Goal: Information Seeking & Learning: Learn about a topic

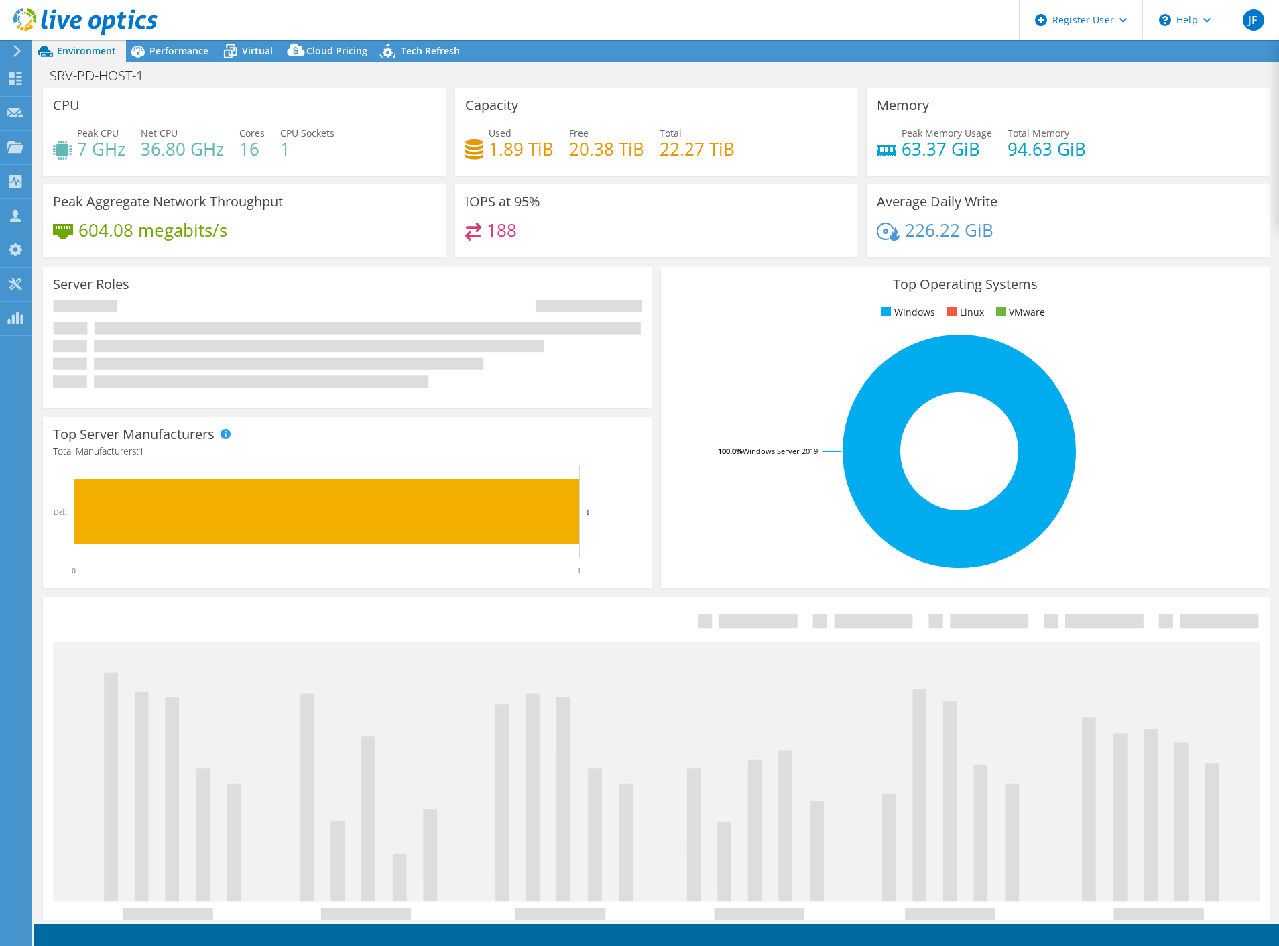
select select "USD"
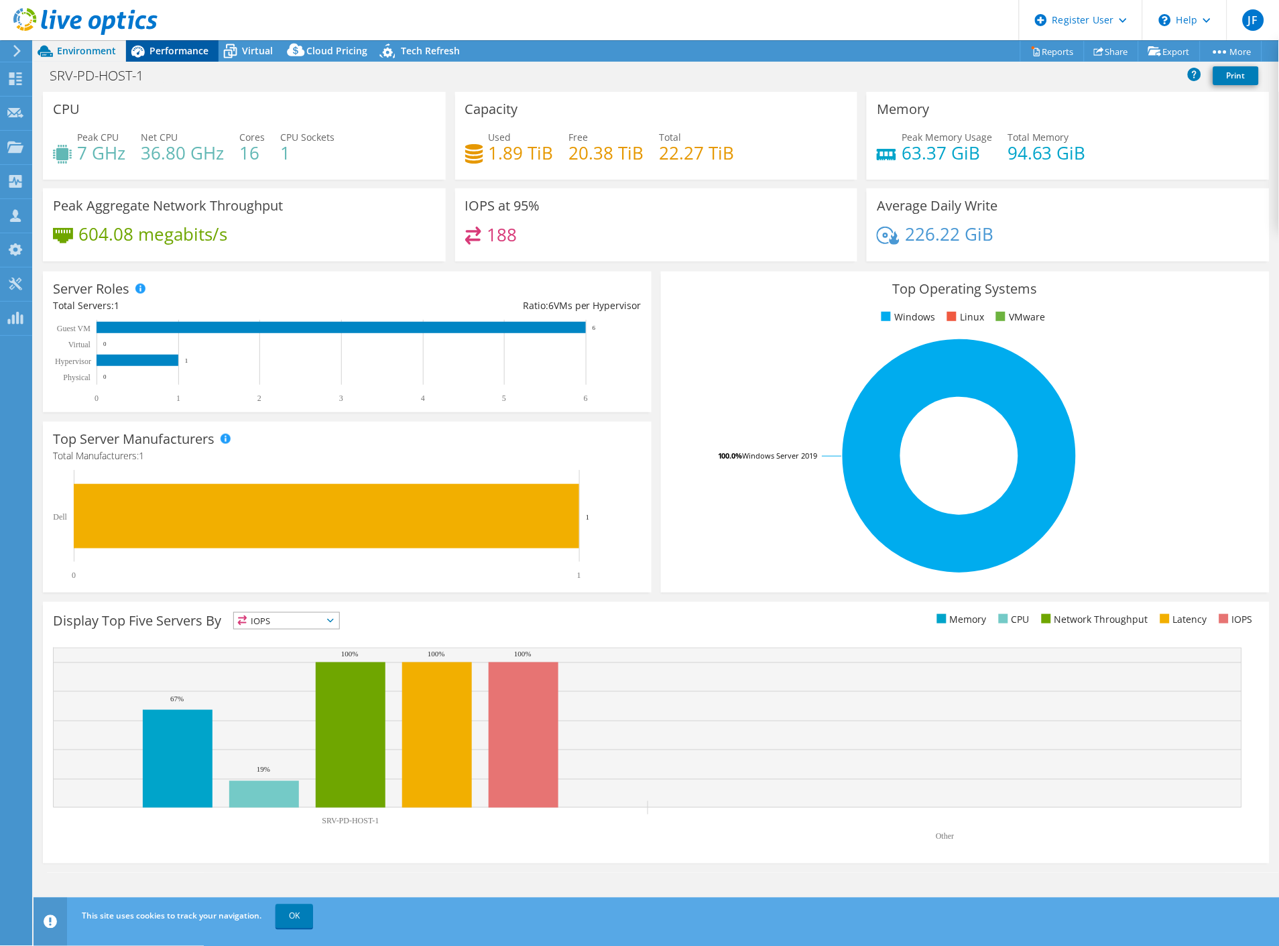
click at [186, 52] on span "Performance" at bounding box center [179, 50] width 59 height 13
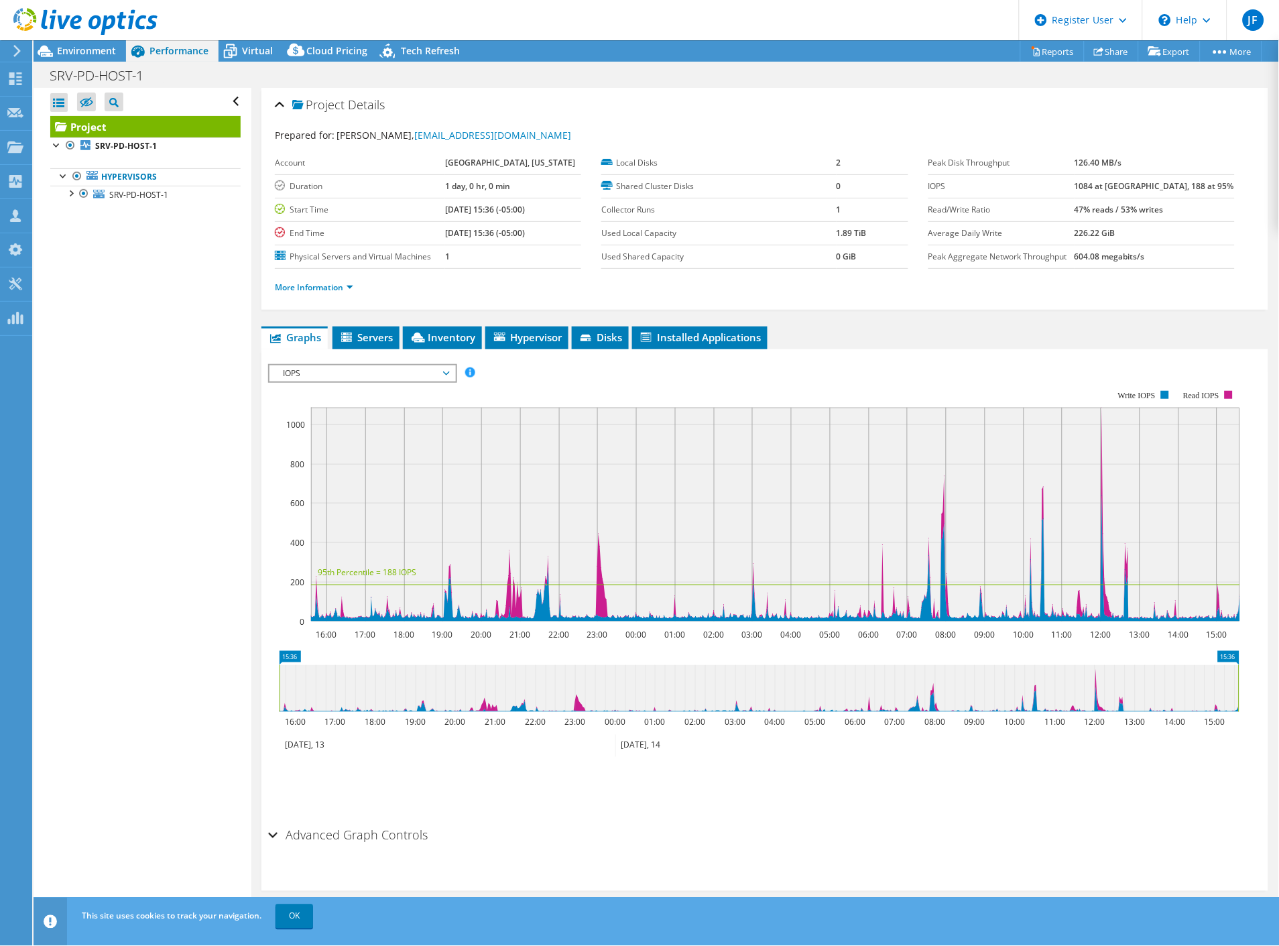
click at [436, 372] on span "IOPS" at bounding box center [362, 373] width 172 height 16
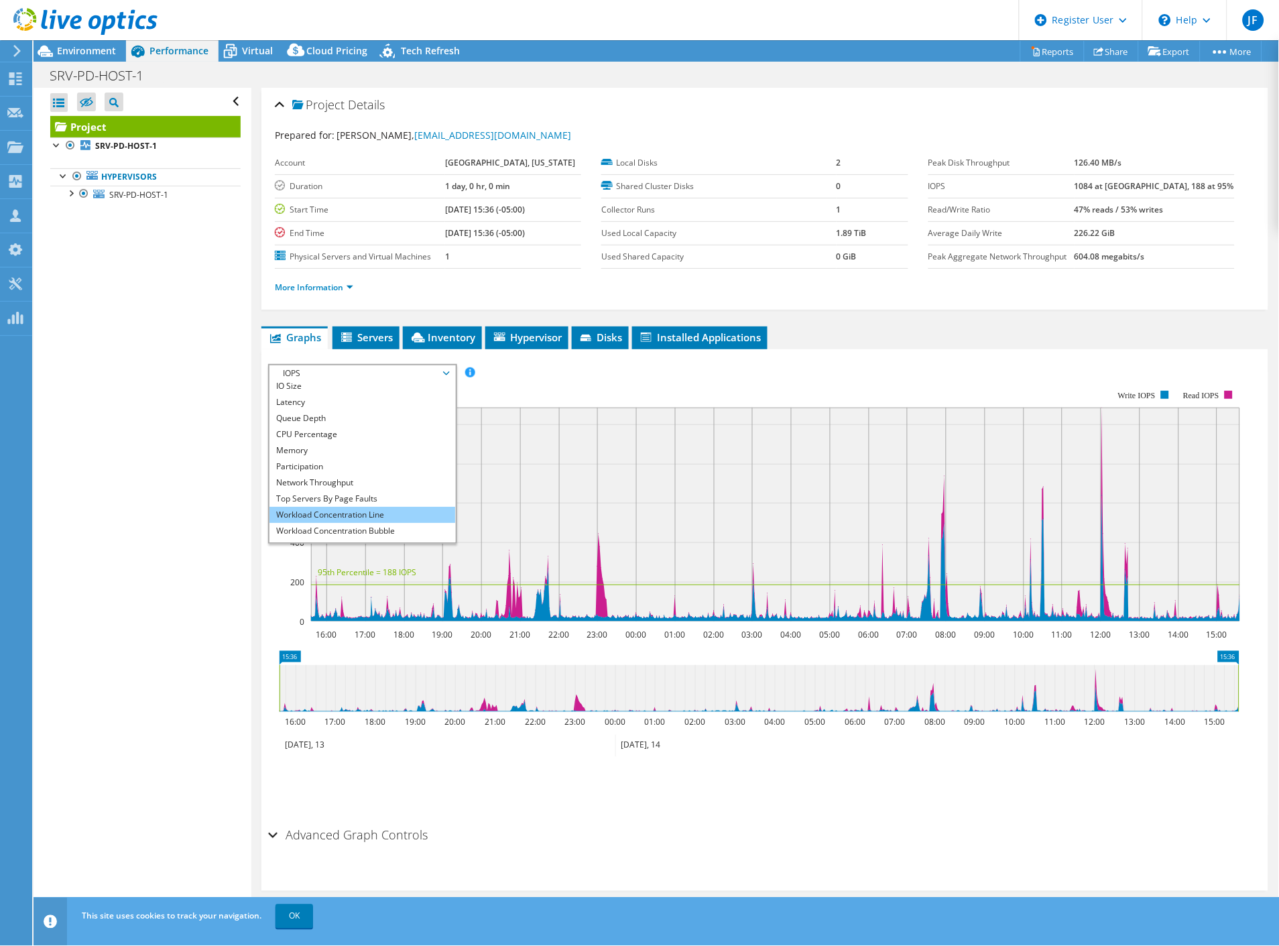
scroll to position [48, 0]
click at [323, 526] on li "All" at bounding box center [363, 534] width 186 height 16
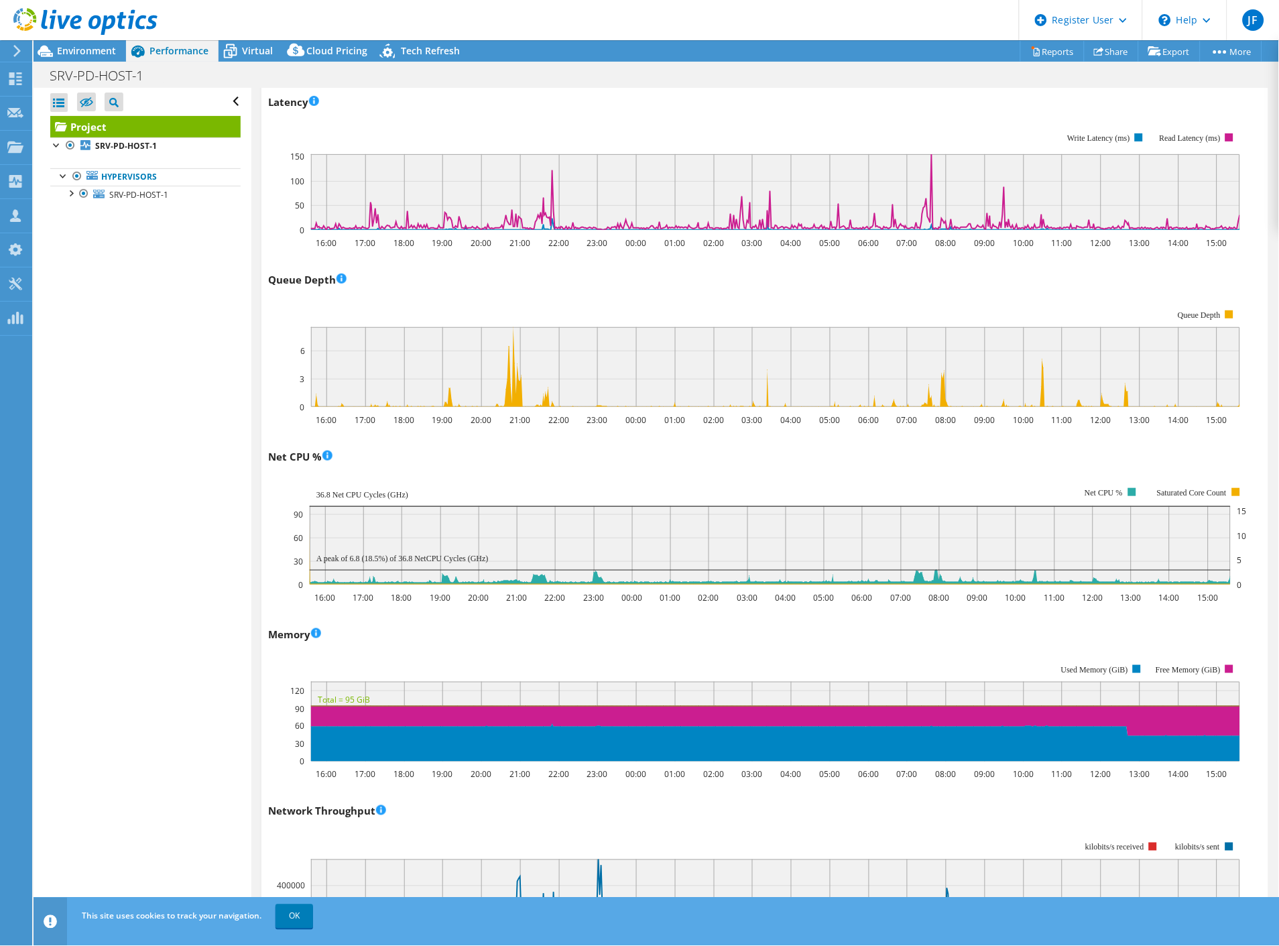
scroll to position [0, 0]
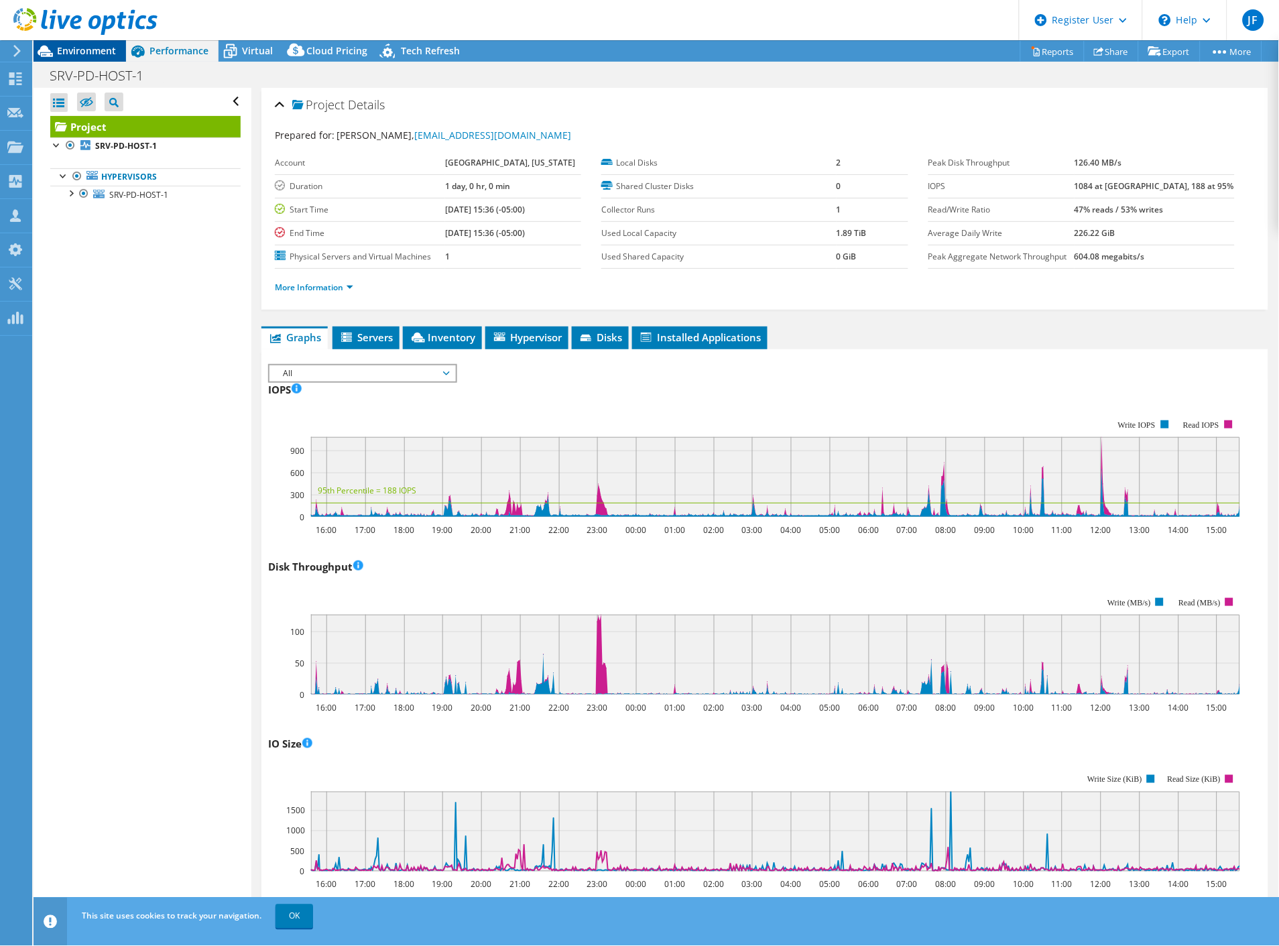
click at [97, 58] on div "Environment" at bounding box center [80, 50] width 93 height 21
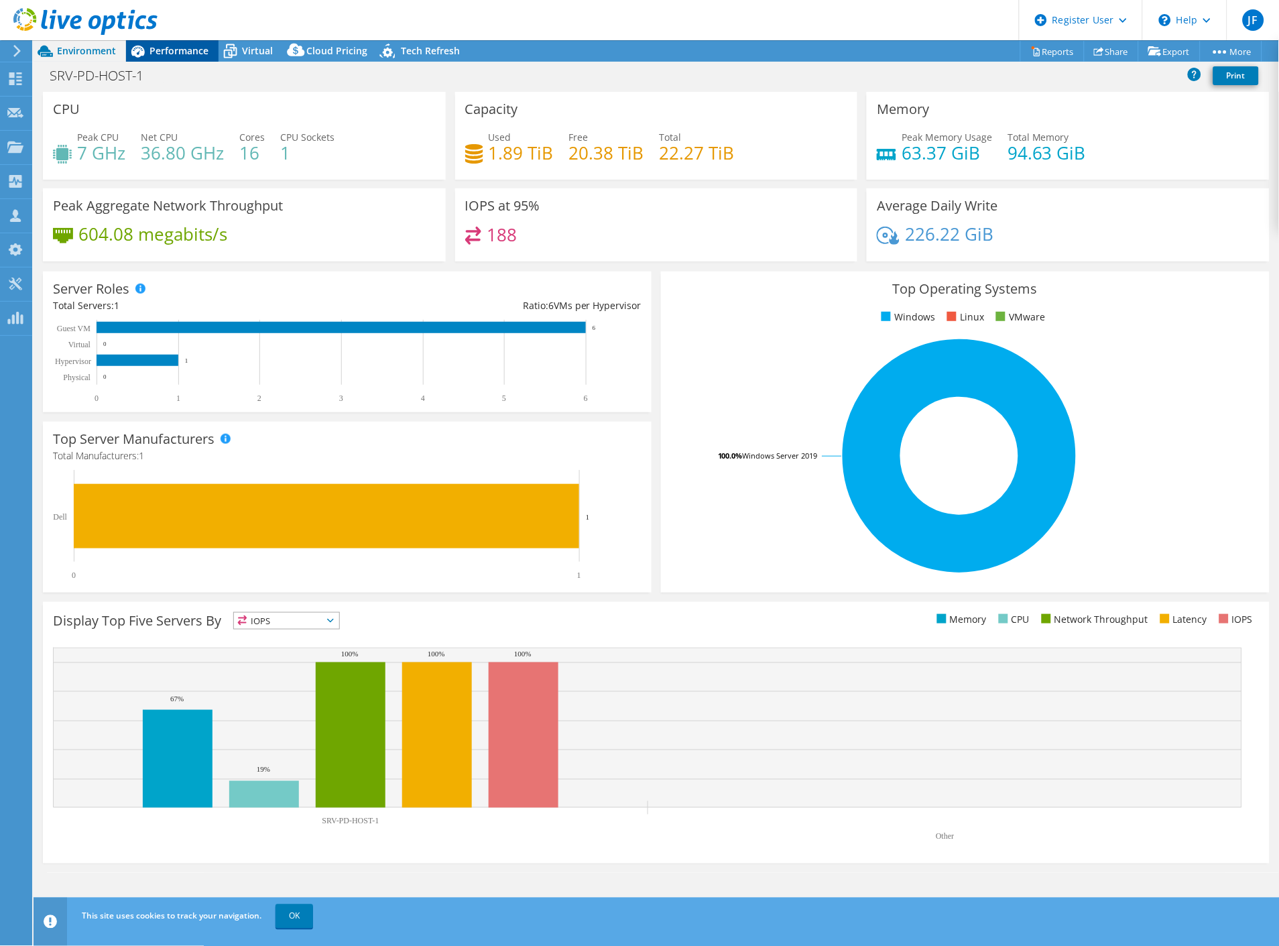
click at [145, 49] on icon at bounding box center [137, 51] width 23 height 23
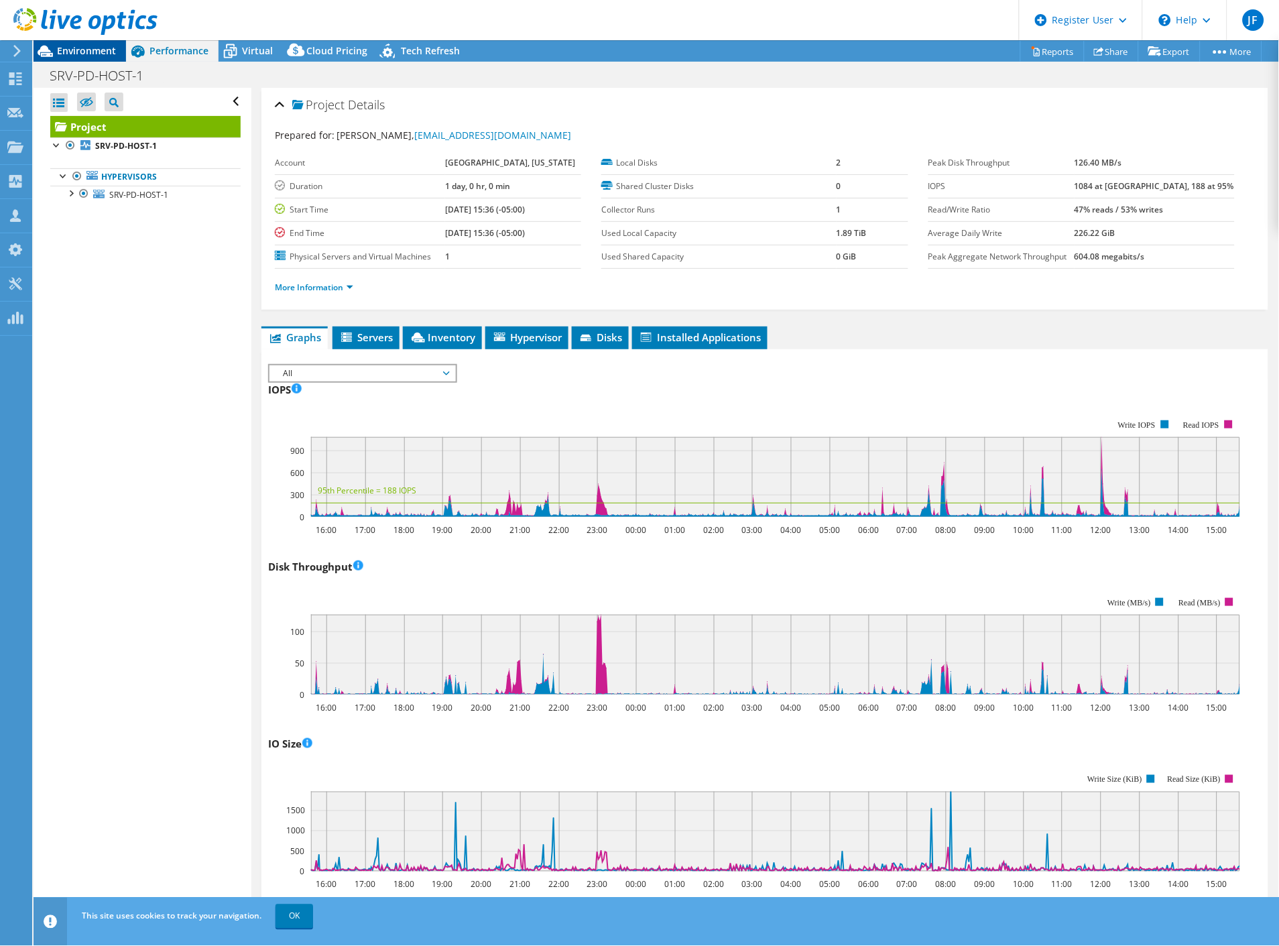
click at [86, 47] on span "Environment" at bounding box center [86, 50] width 59 height 13
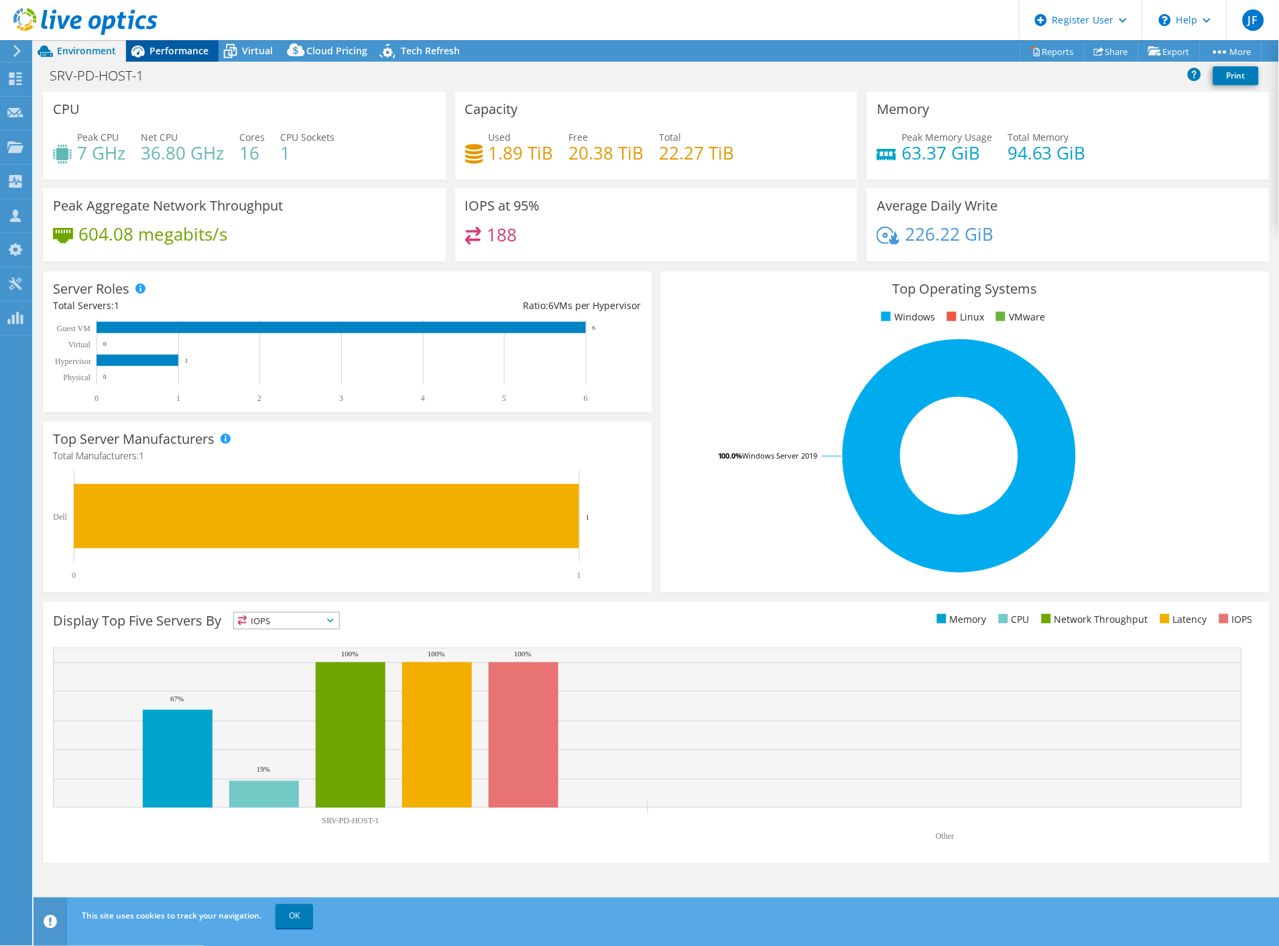
click at [180, 55] on span "Performance" at bounding box center [179, 50] width 59 height 13
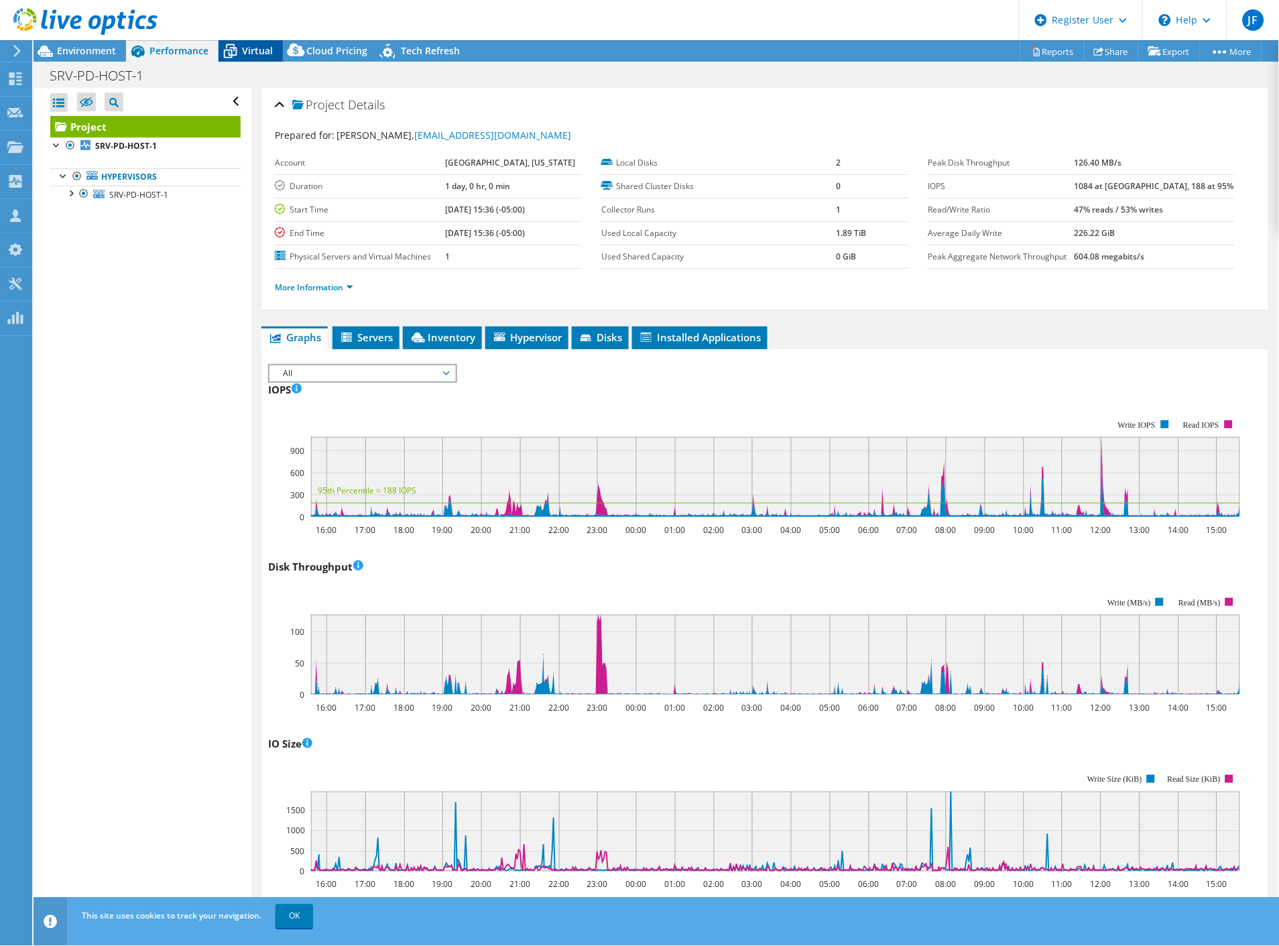
click at [239, 58] on icon at bounding box center [230, 51] width 23 height 23
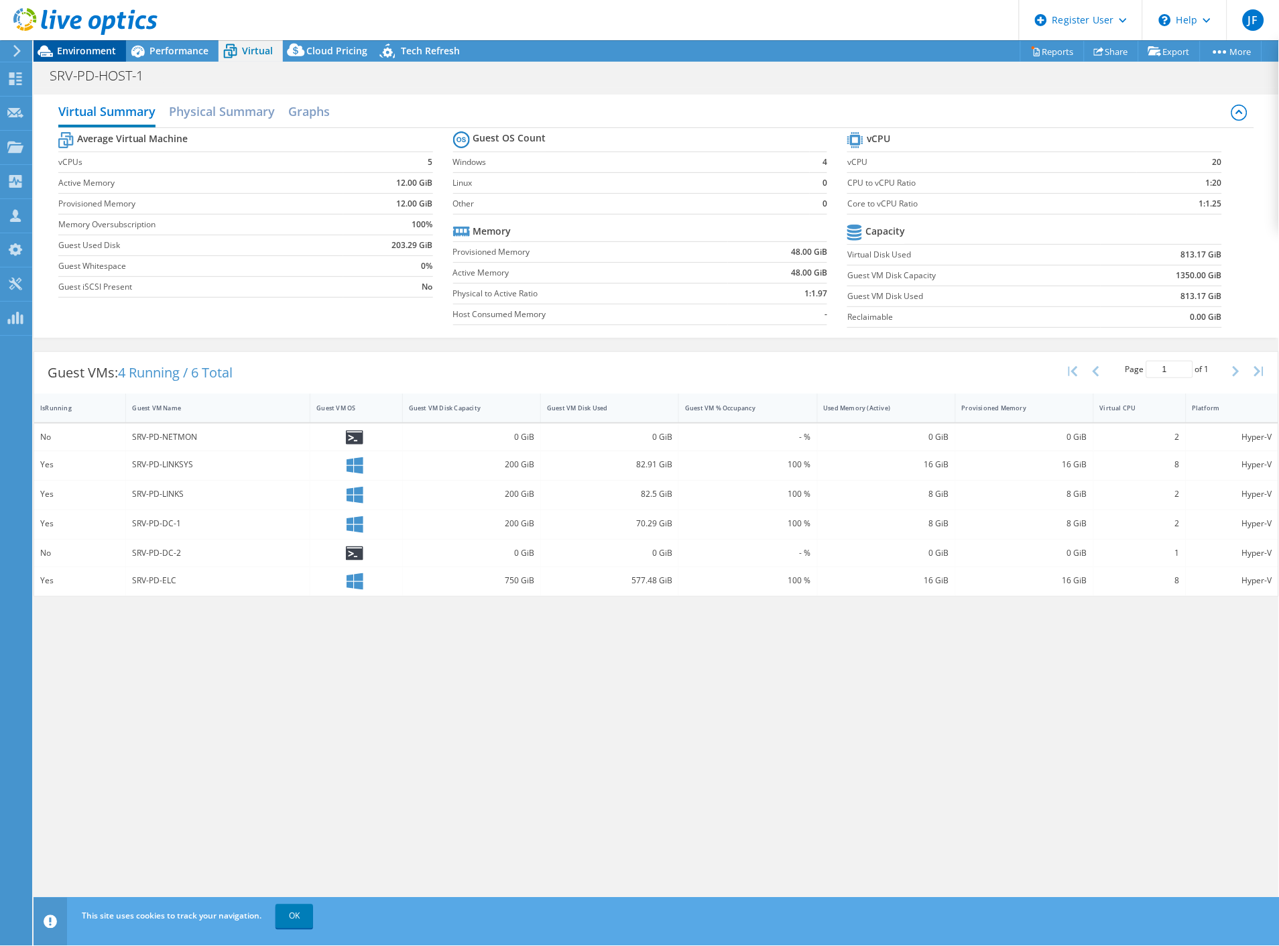
click at [63, 49] on span "Environment" at bounding box center [86, 50] width 59 height 13
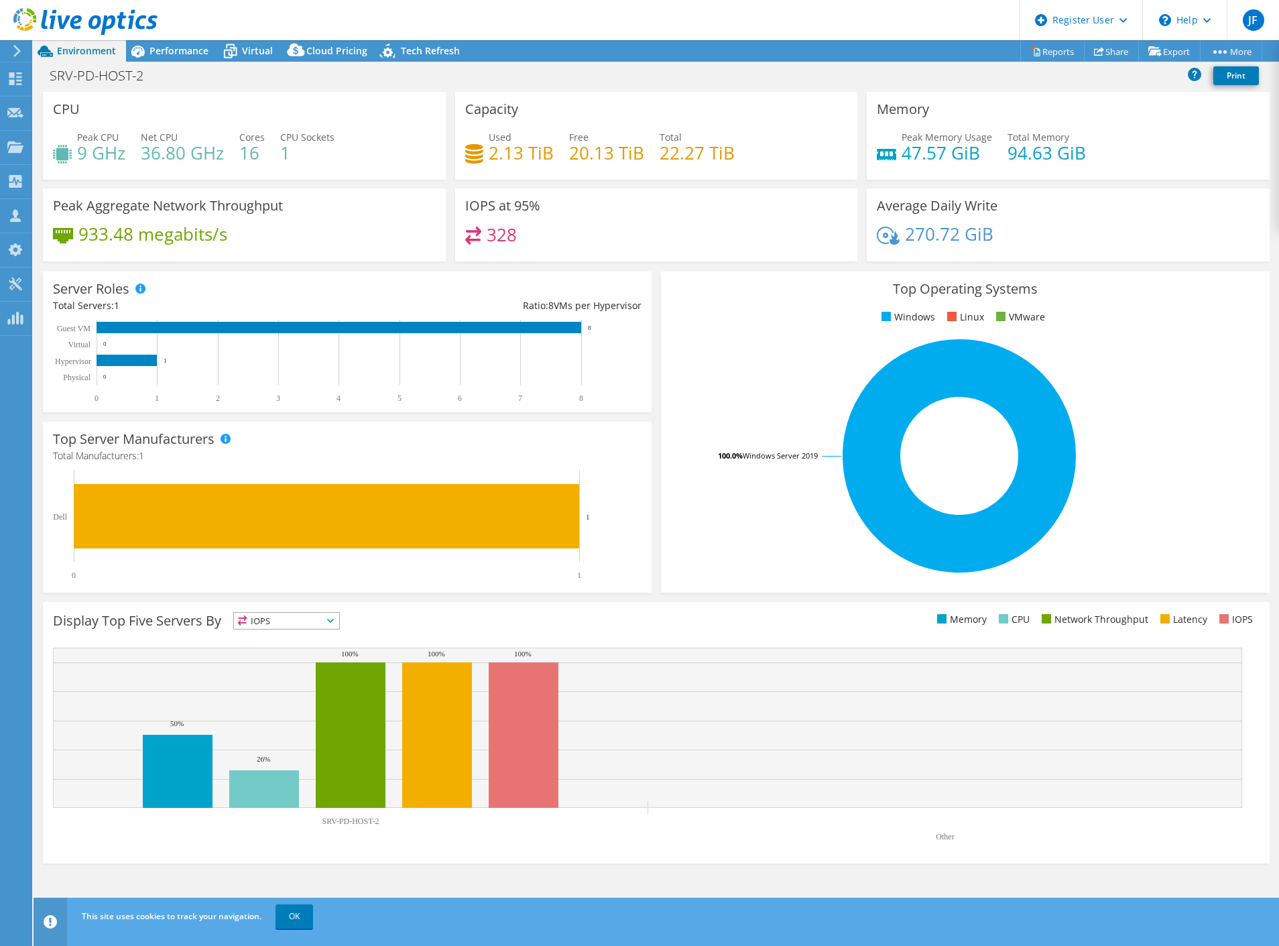
select select "USD"
click at [162, 48] on span "Performance" at bounding box center [179, 50] width 59 height 13
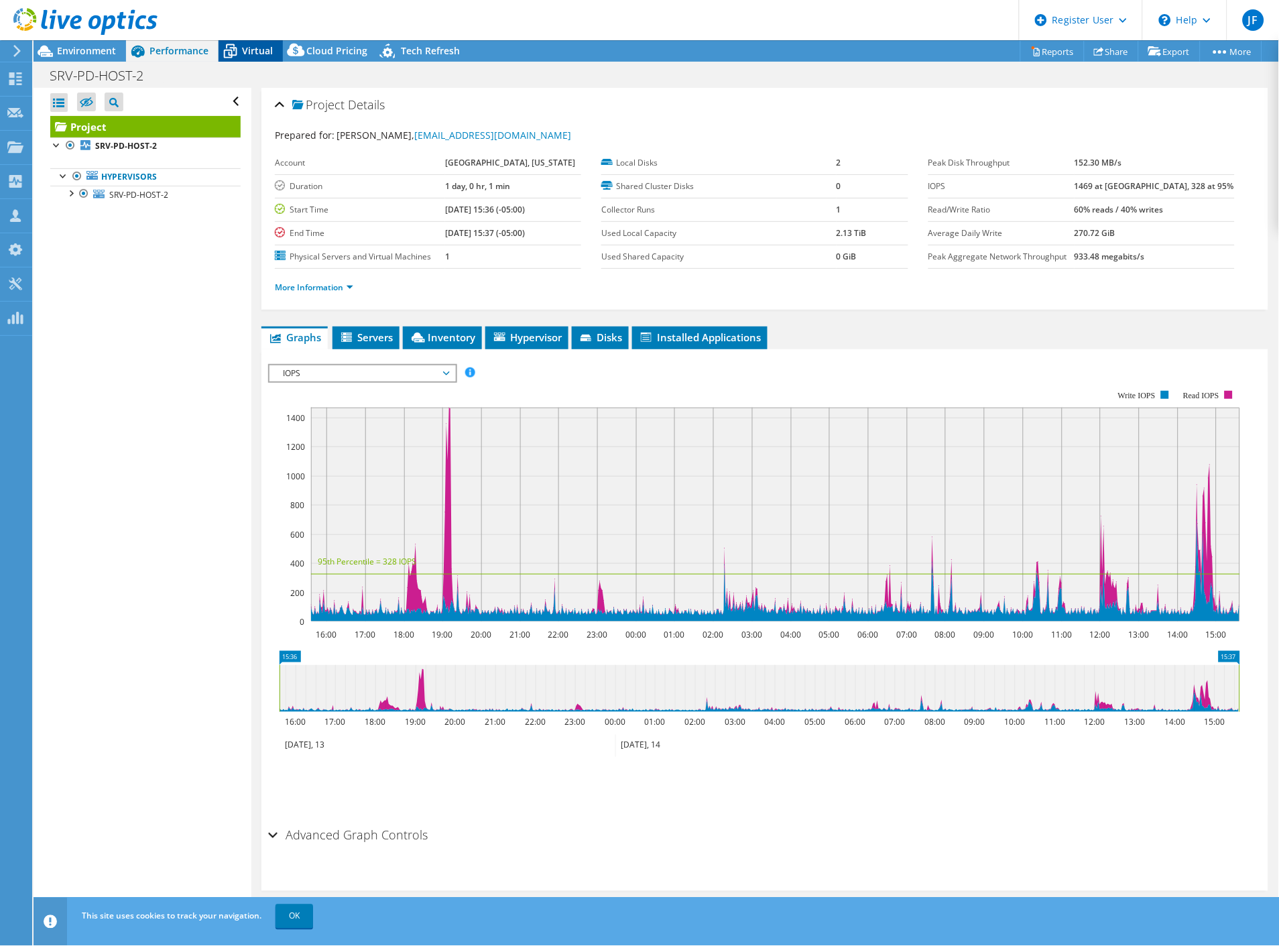
click at [255, 52] on span "Virtual" at bounding box center [257, 50] width 31 height 13
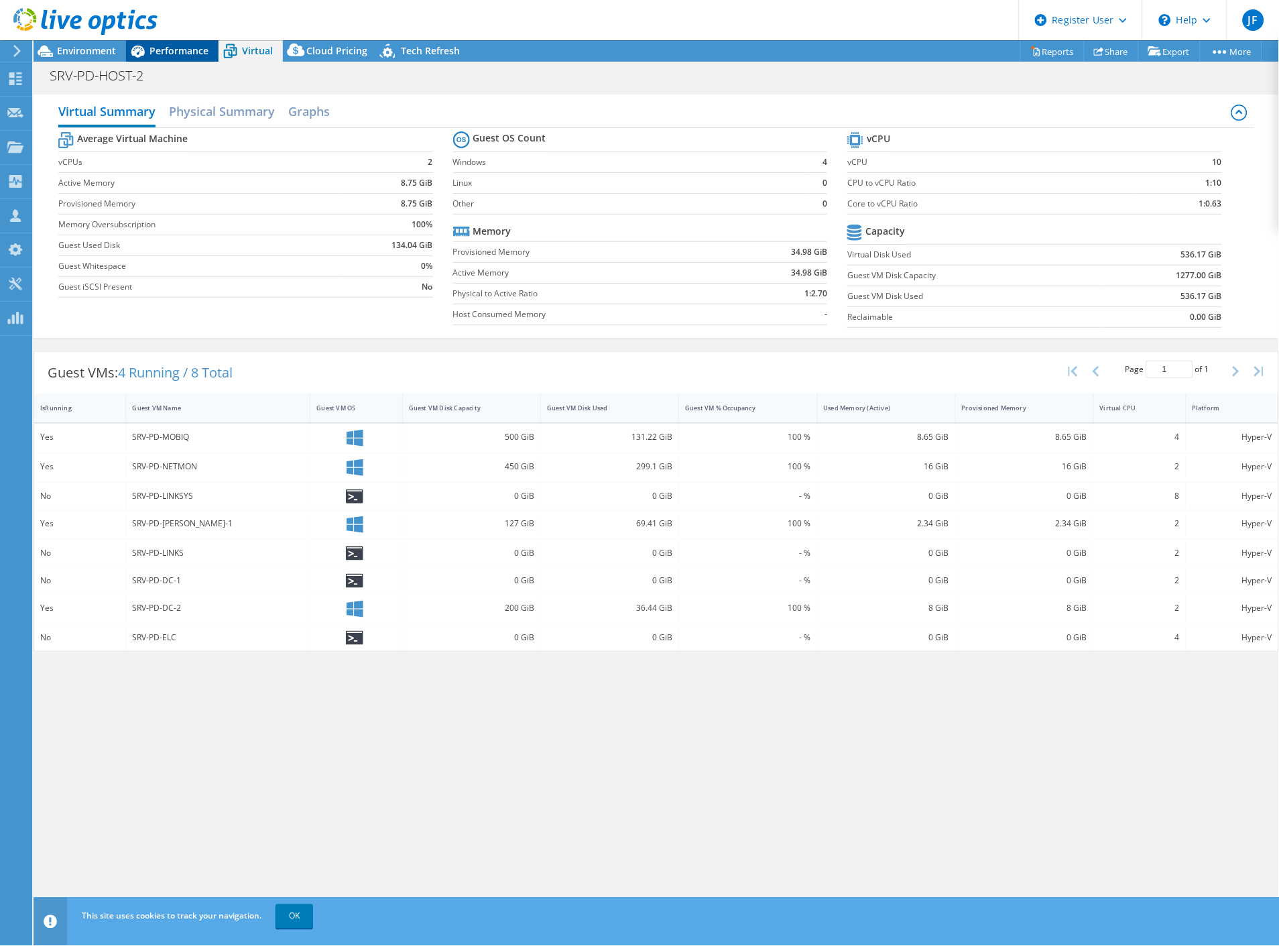
click at [194, 51] on span "Performance" at bounding box center [179, 50] width 59 height 13
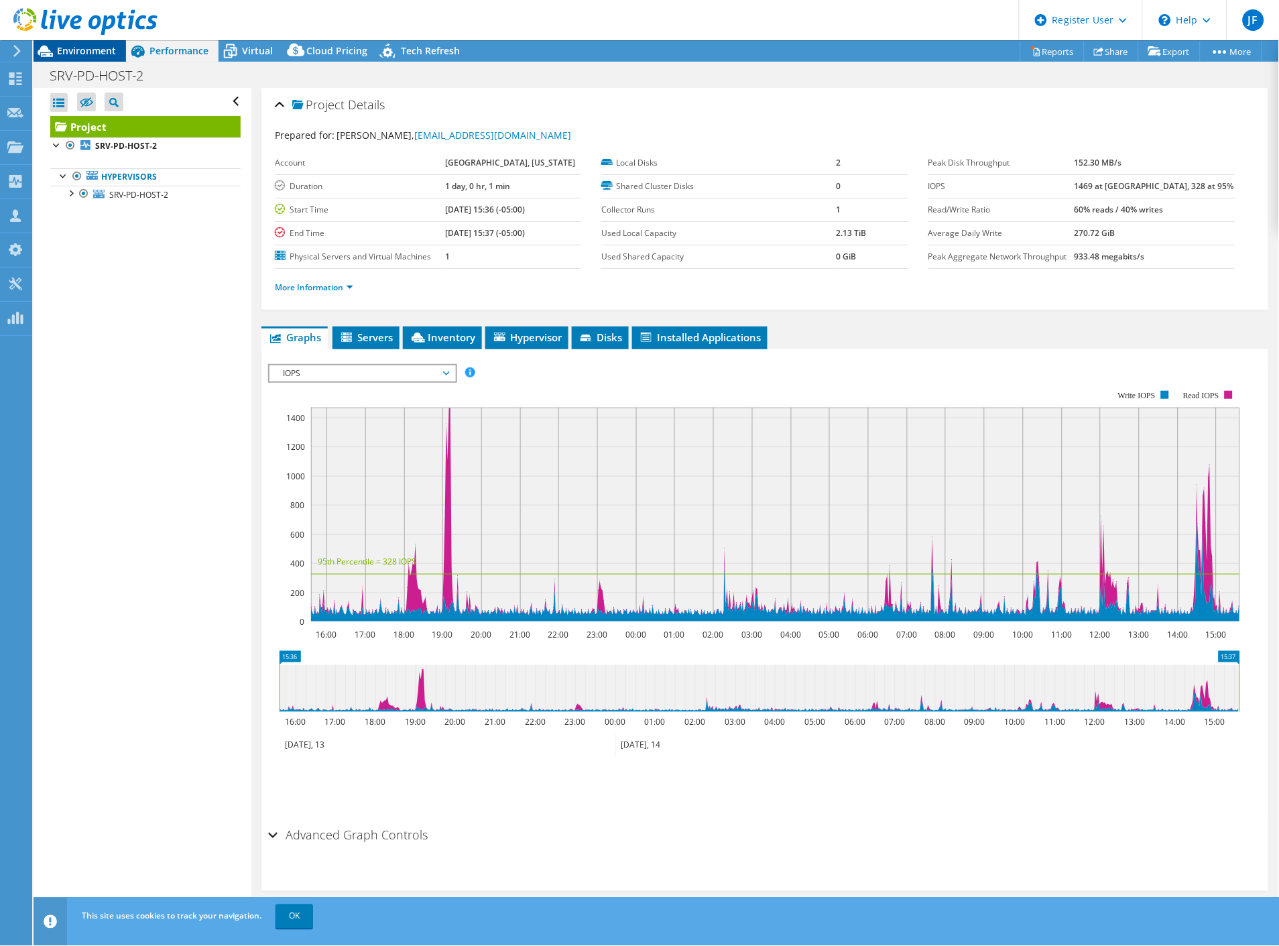
click at [104, 52] on span "Environment" at bounding box center [86, 50] width 59 height 13
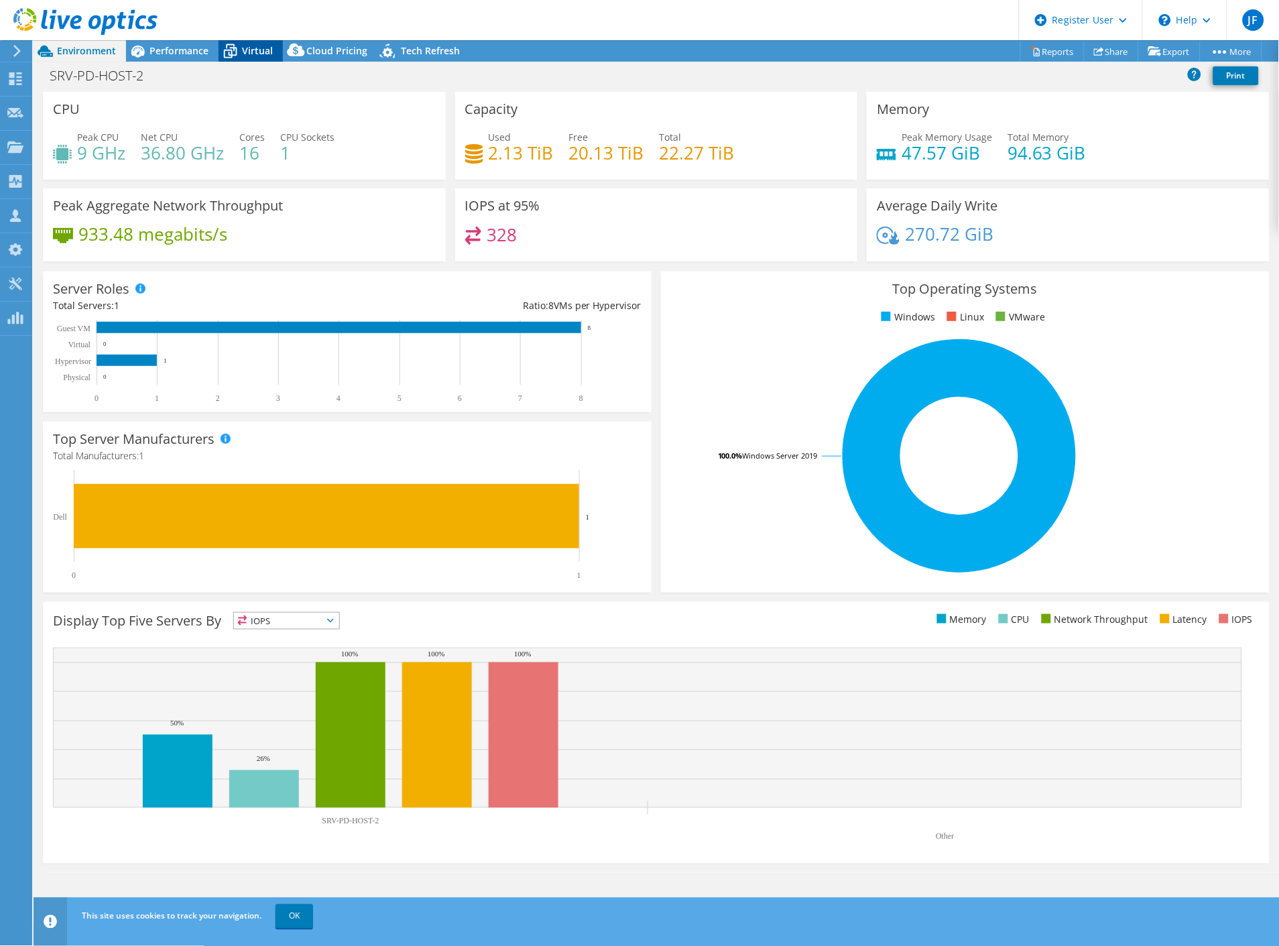
click at [258, 50] on span "Virtual" at bounding box center [257, 50] width 31 height 13
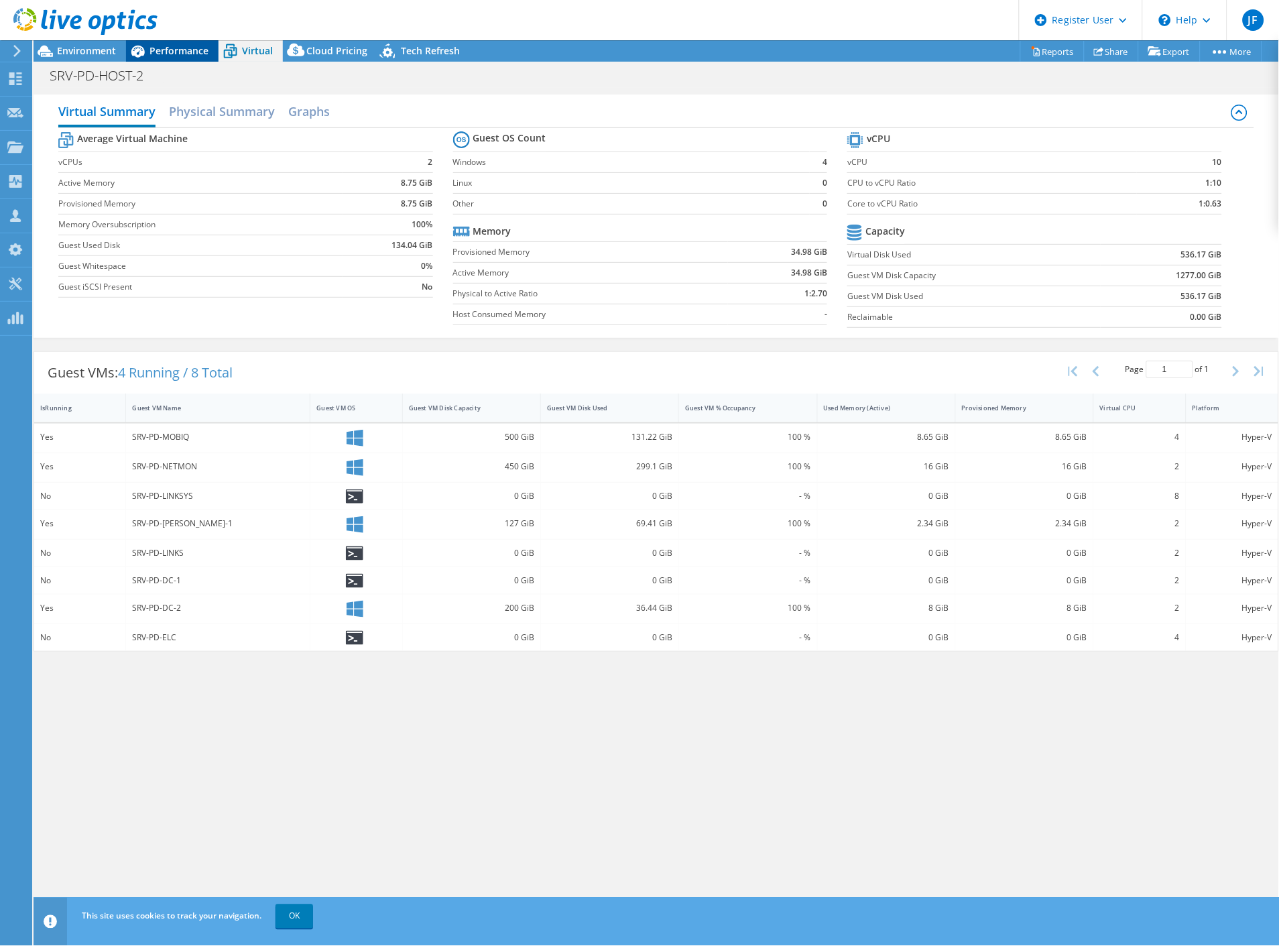
click at [176, 42] on div "Performance" at bounding box center [172, 50] width 93 height 21
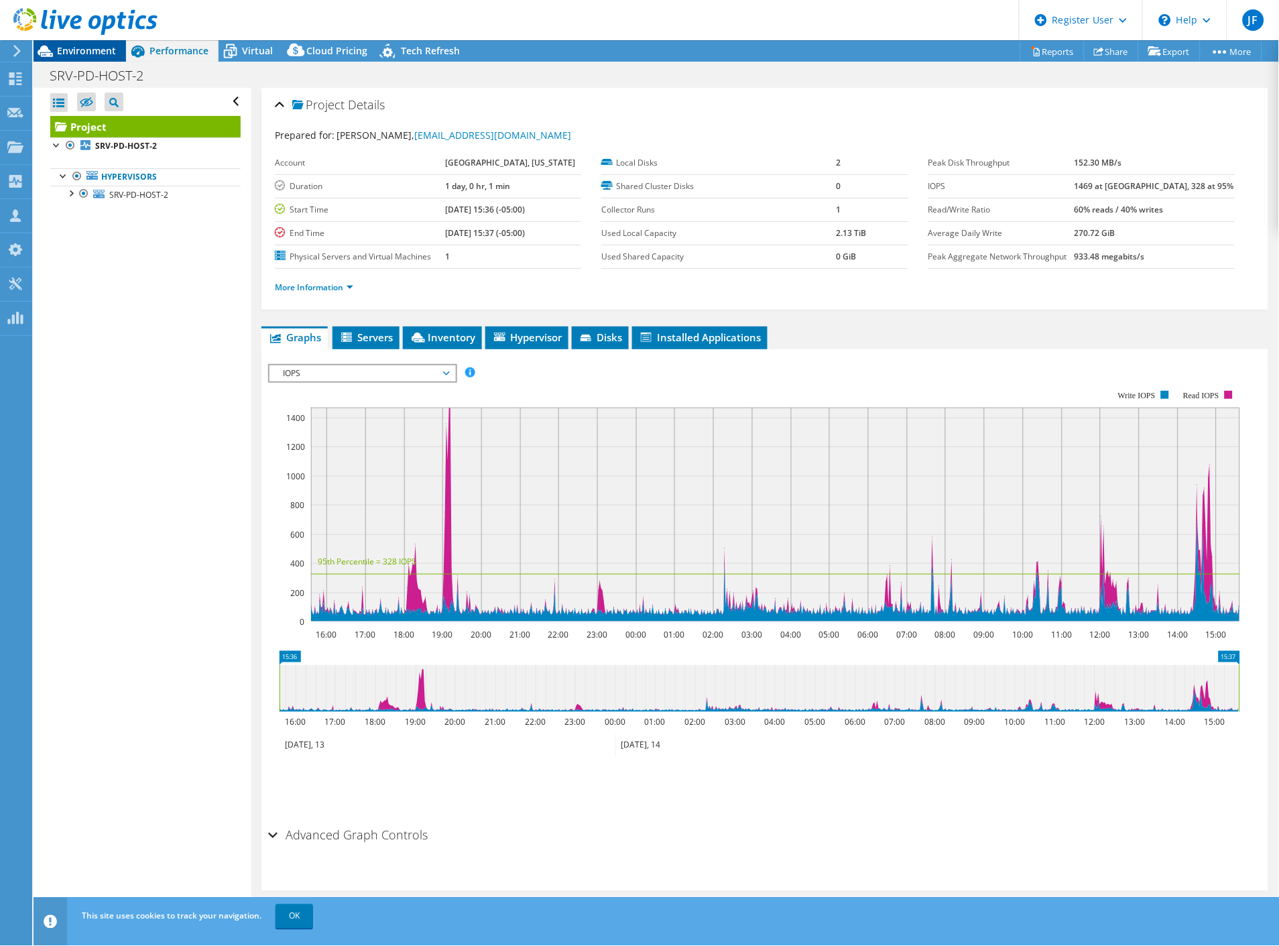
click at [108, 51] on span "Environment" at bounding box center [86, 50] width 59 height 13
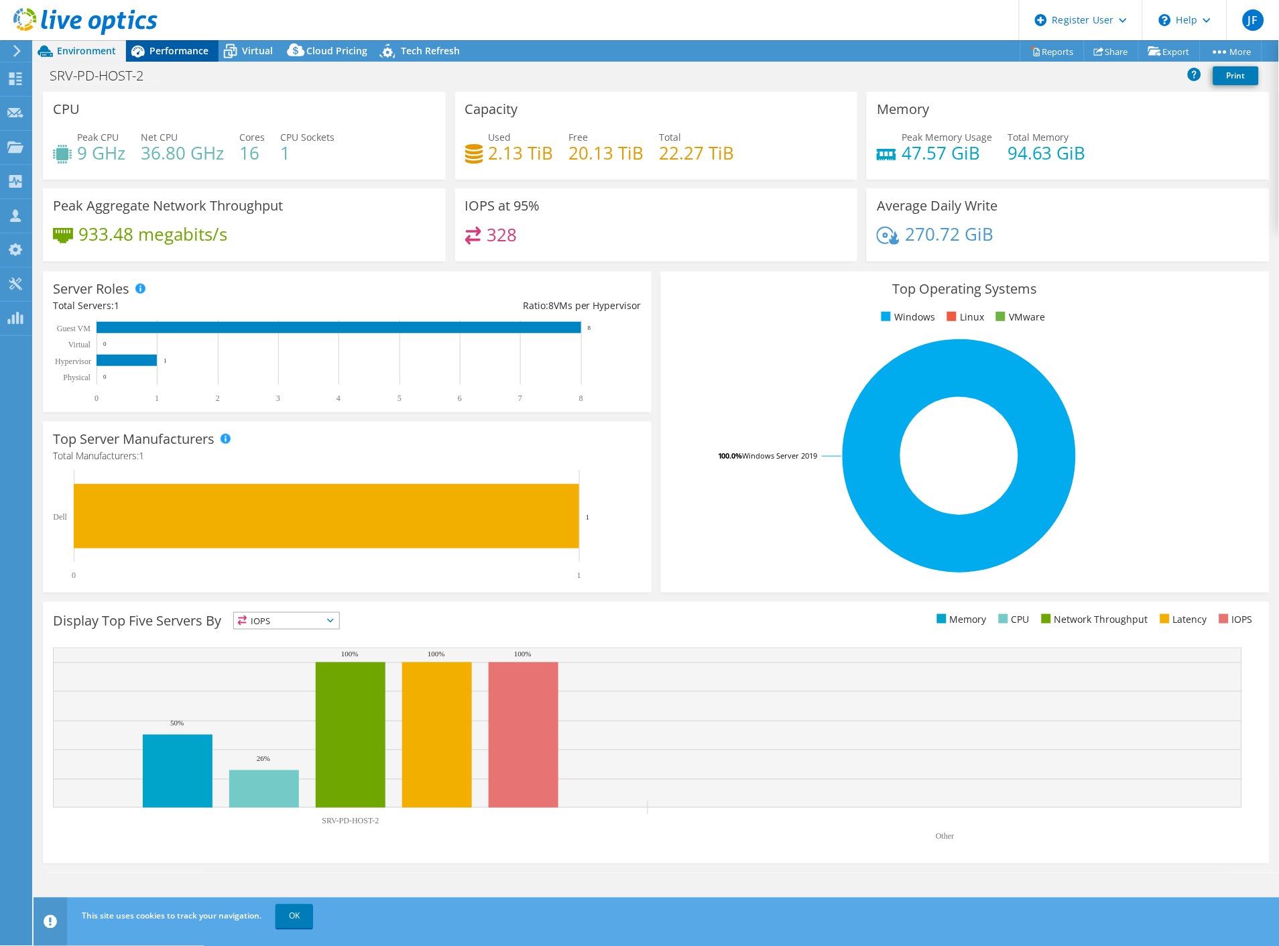
click at [178, 50] on span "Performance" at bounding box center [179, 50] width 59 height 13
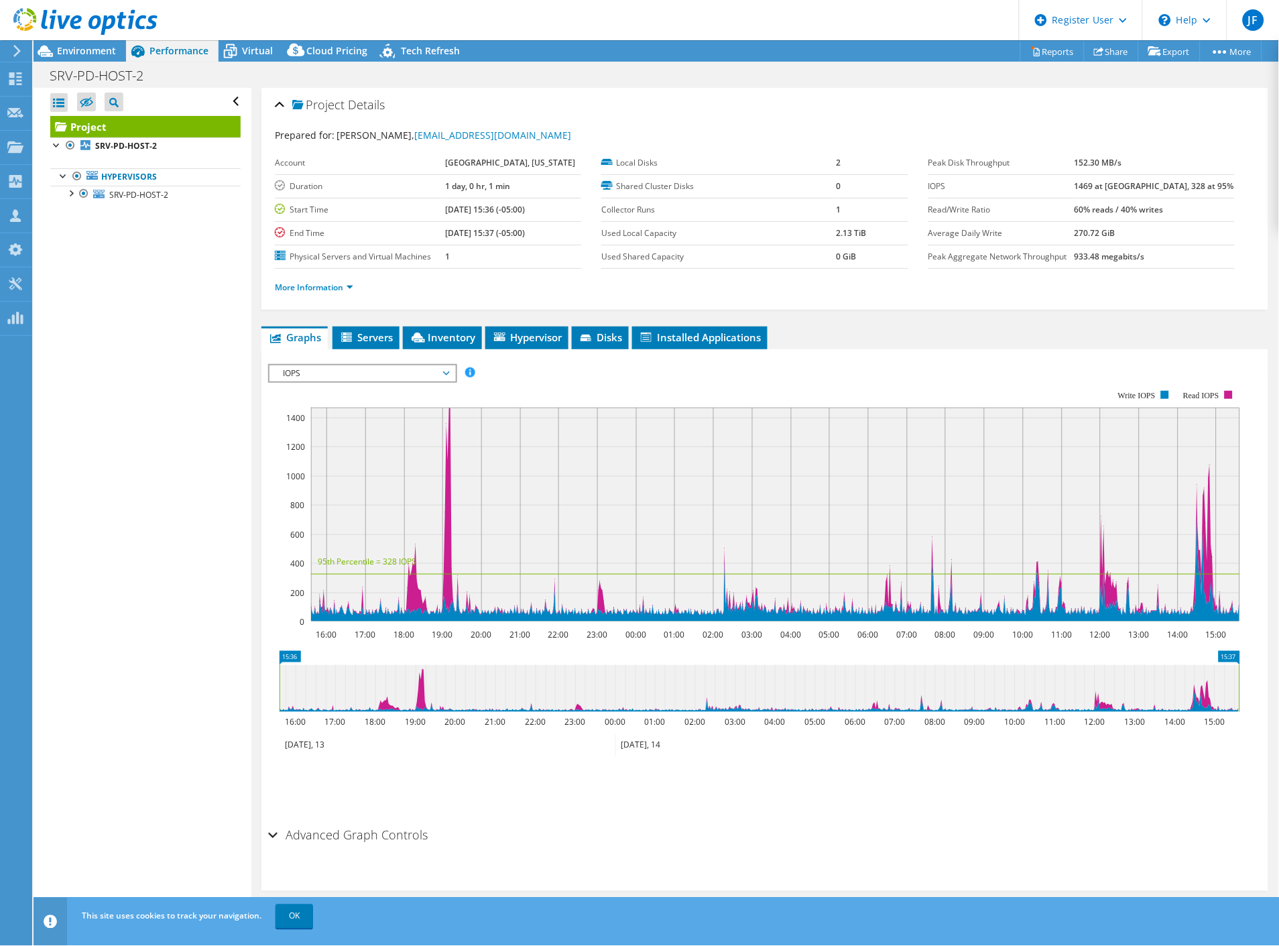
click at [386, 365] on span "IOPS" at bounding box center [362, 373] width 172 height 16
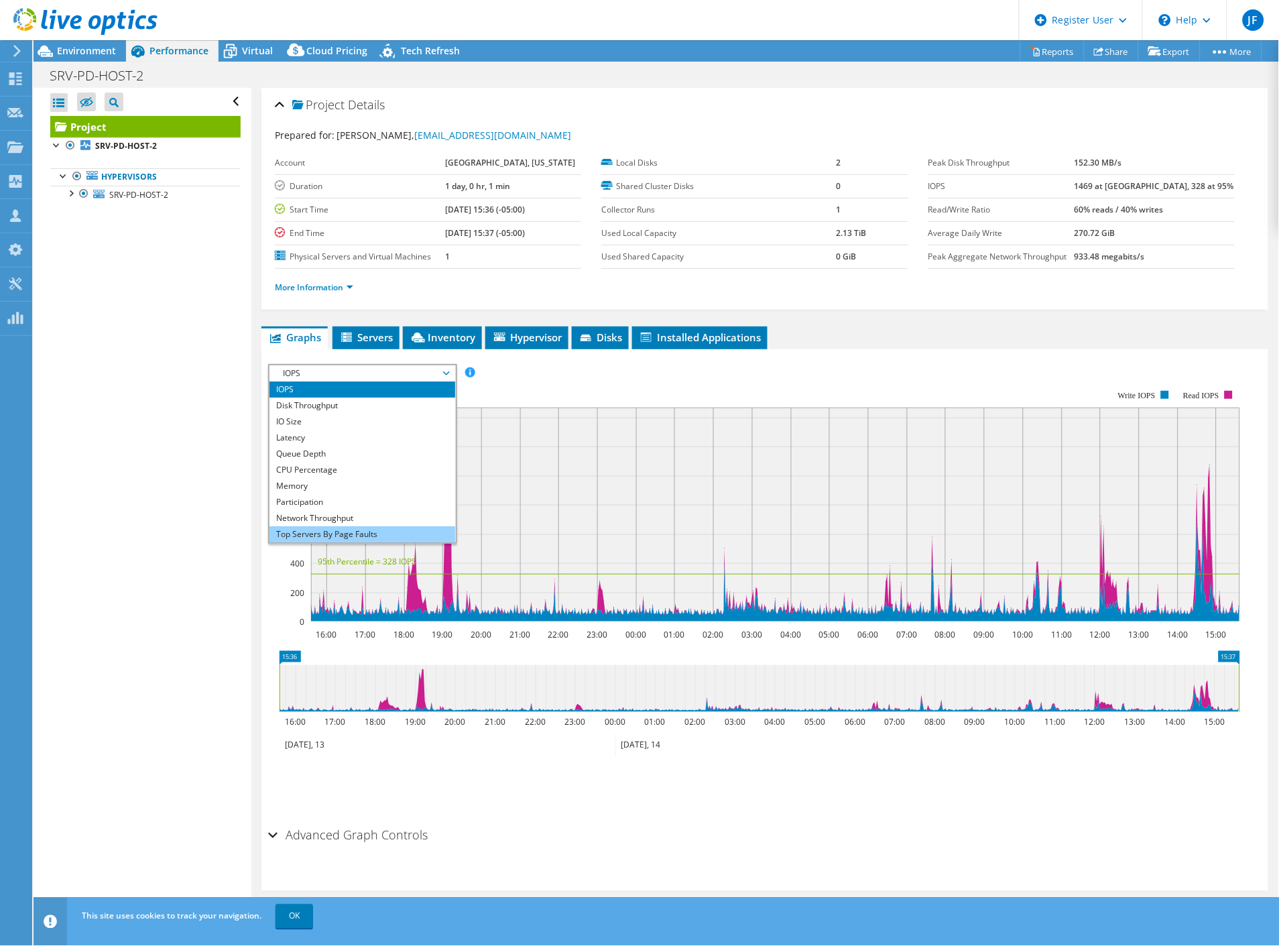
scroll to position [48, 0]
click at [337, 526] on ul "IOPS Disk Throughput IO Size Latency Queue Depth CPU Percentage Memory Page Fau…" at bounding box center [363, 462] width 186 height 161
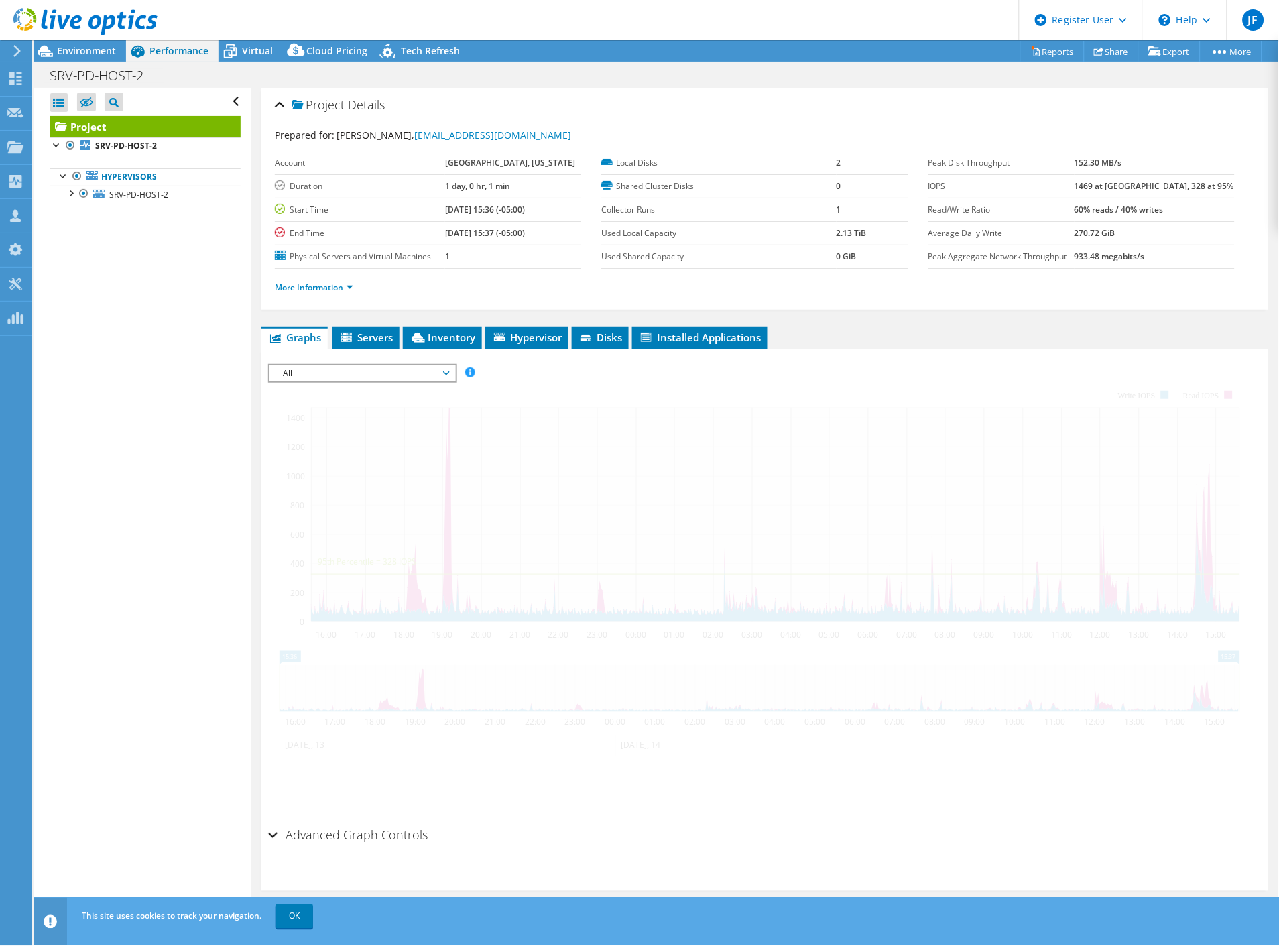
click at [337, 526] on div at bounding box center [765, 593] width 994 height 458
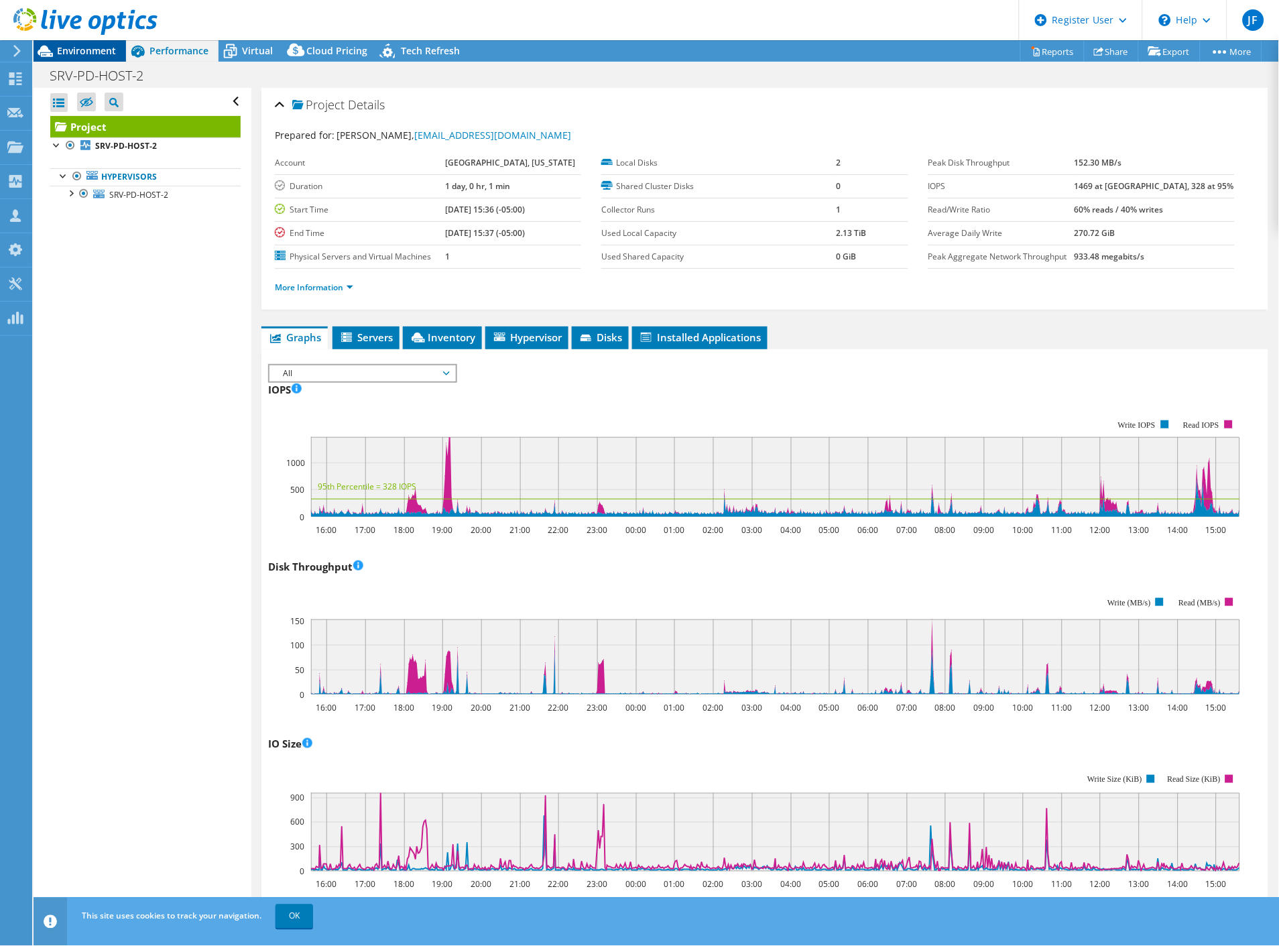
click at [76, 52] on span "Environment" at bounding box center [86, 50] width 59 height 13
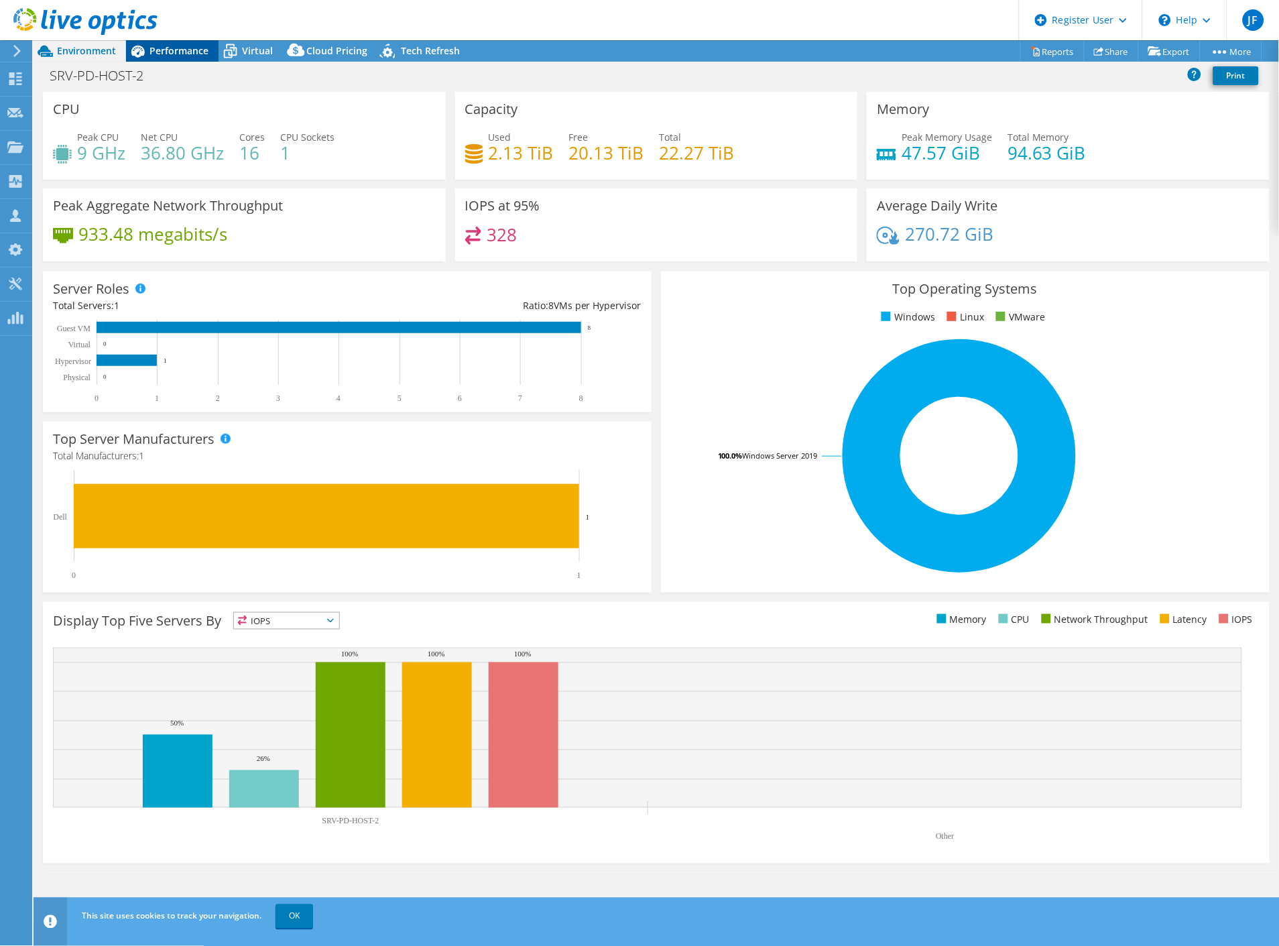
click at [172, 57] on div "Performance" at bounding box center [172, 50] width 93 height 21
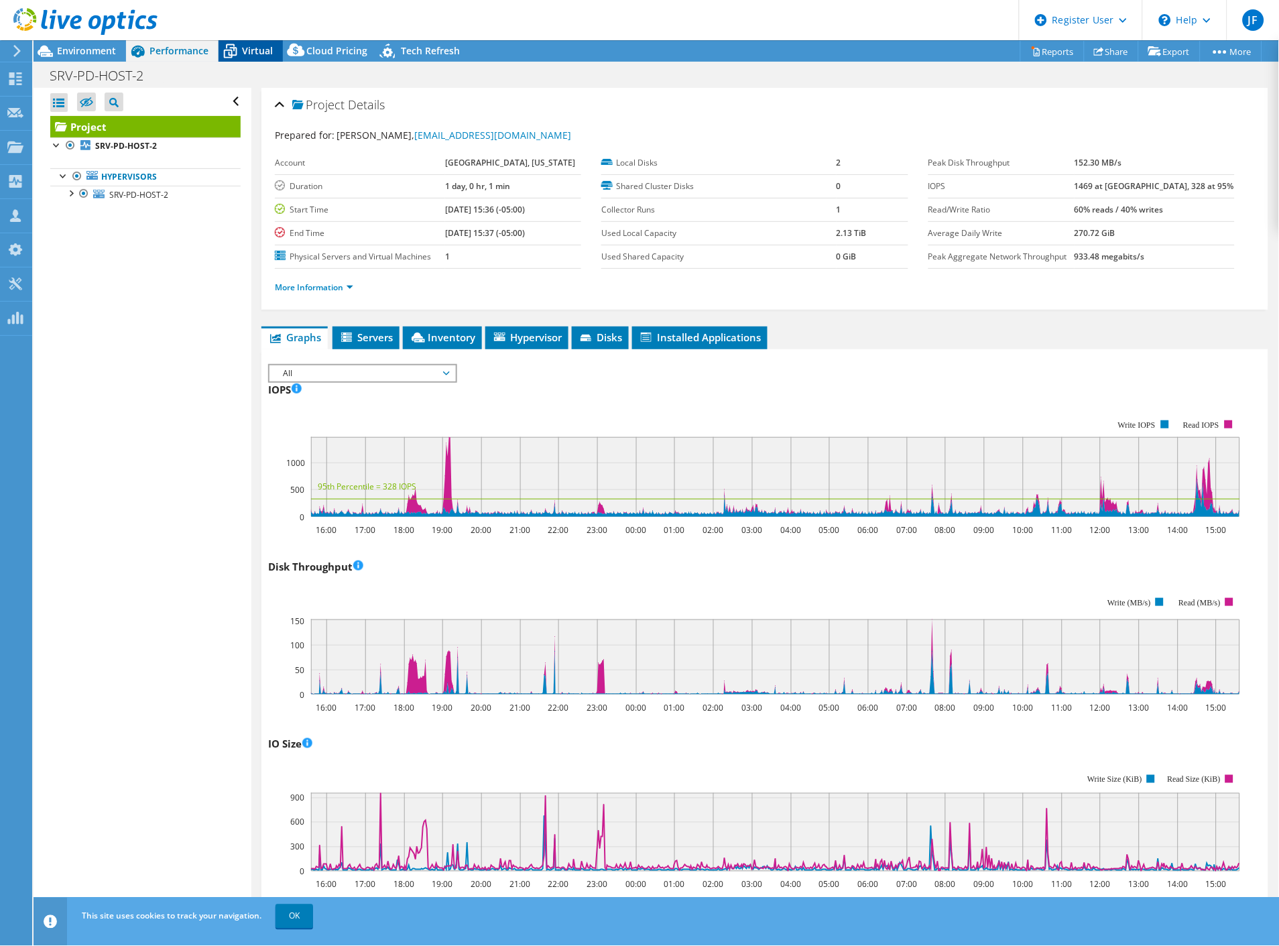
click at [249, 52] on span "Virtual" at bounding box center [257, 50] width 31 height 13
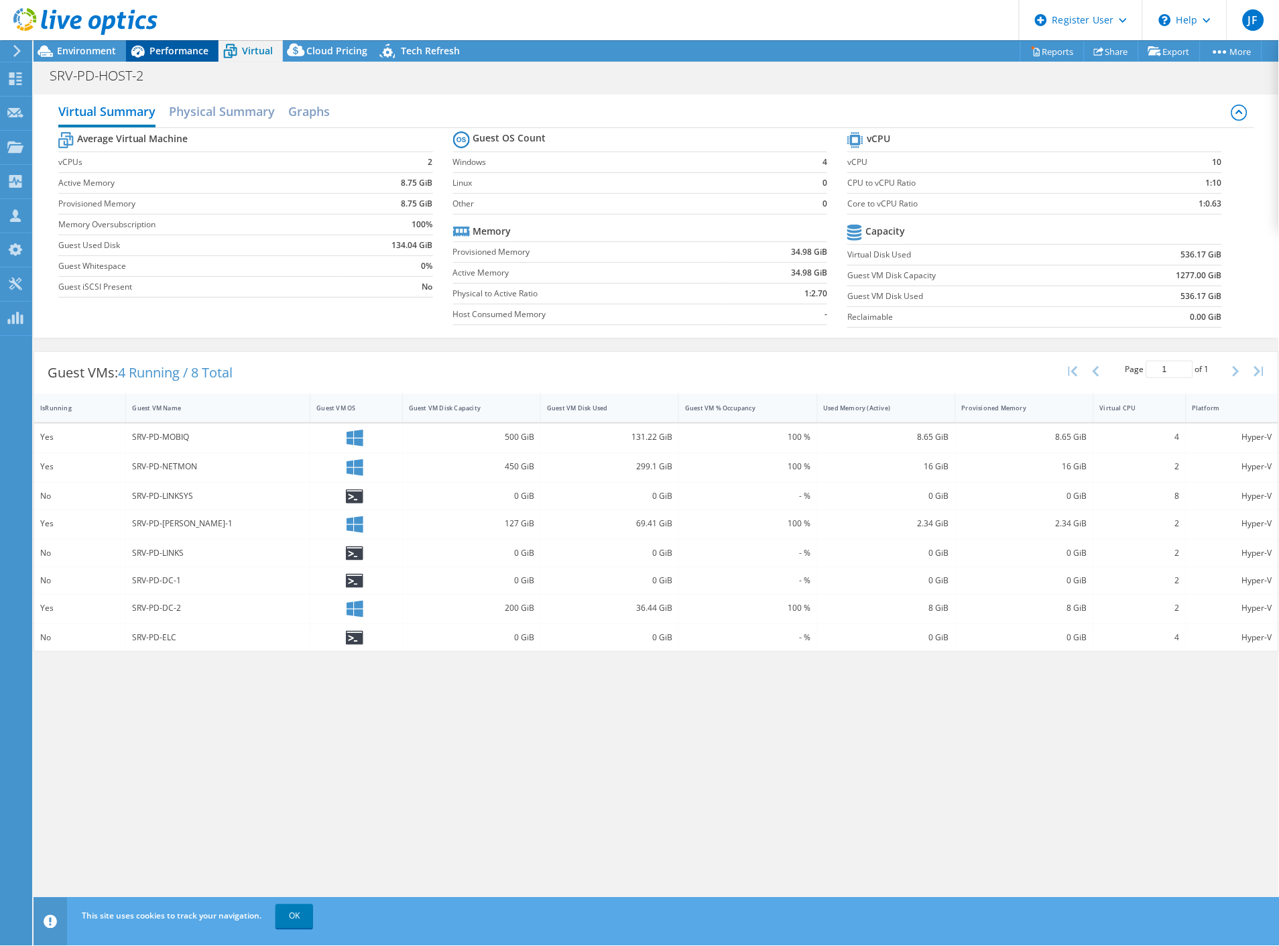
click at [196, 54] on span "Performance" at bounding box center [179, 50] width 59 height 13
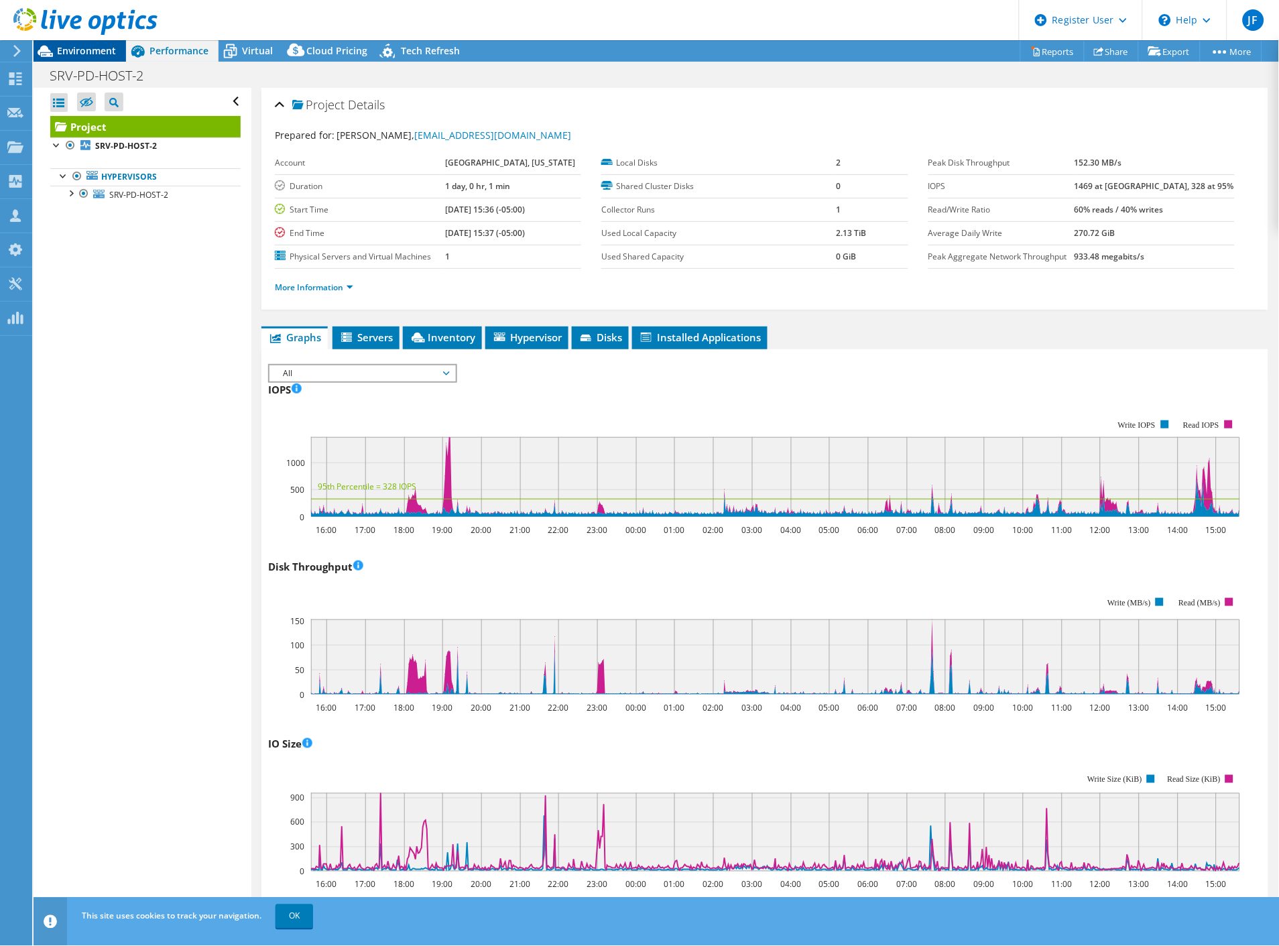
click at [95, 52] on span "Environment" at bounding box center [86, 50] width 59 height 13
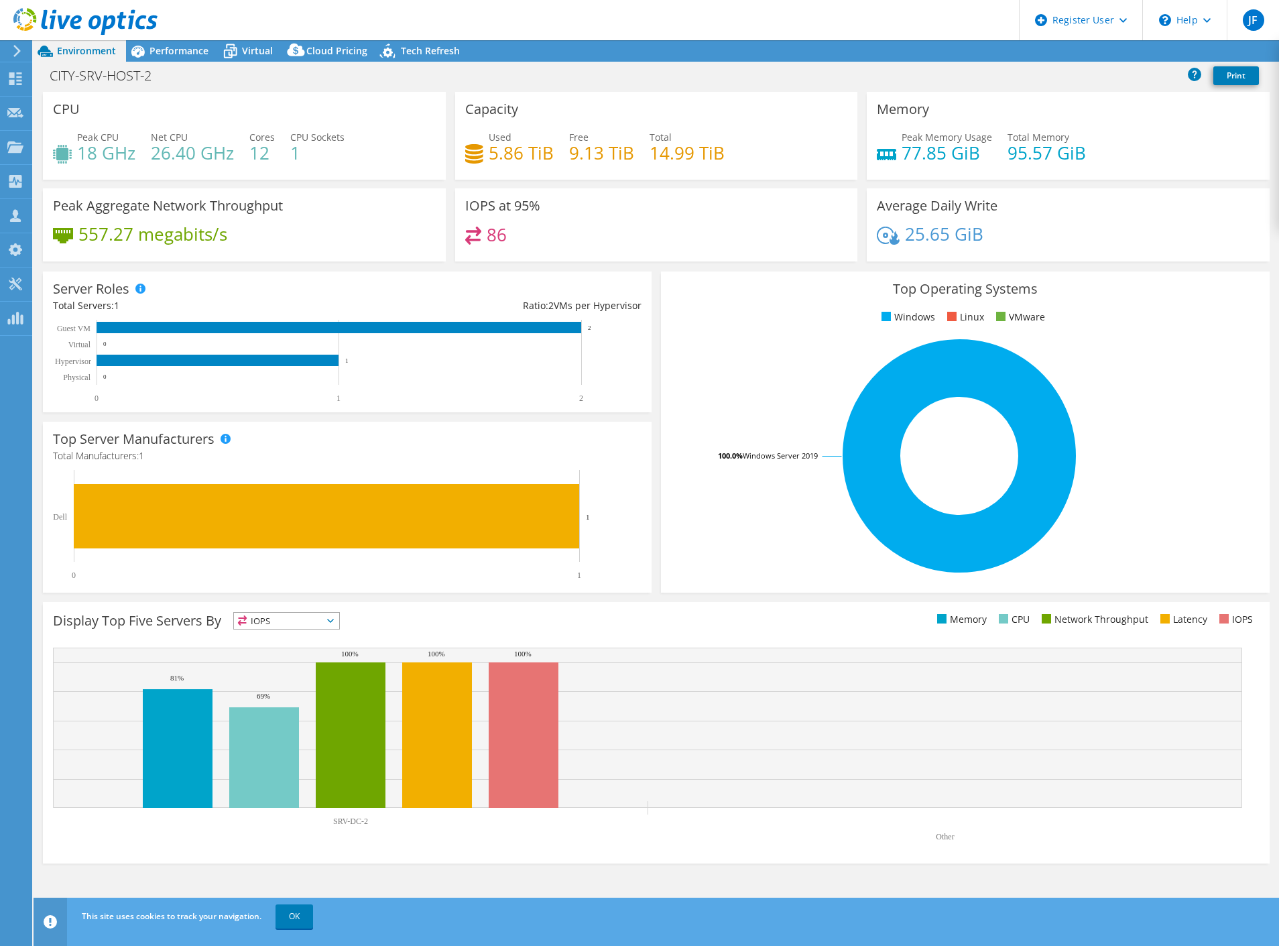
select select "USD"
click at [173, 47] on span "Performance" at bounding box center [179, 50] width 59 height 13
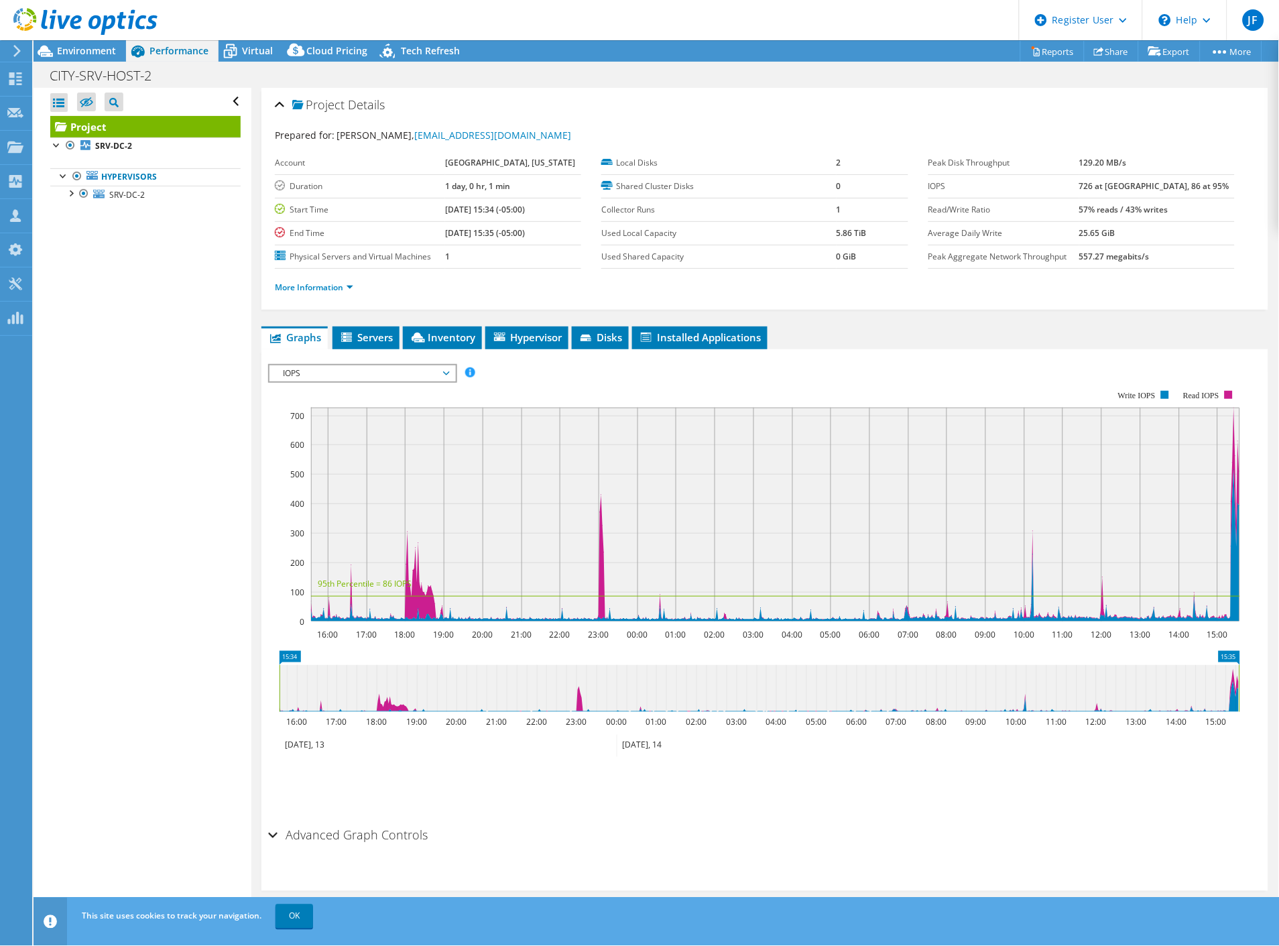
click at [392, 372] on span "IOPS" at bounding box center [362, 373] width 172 height 16
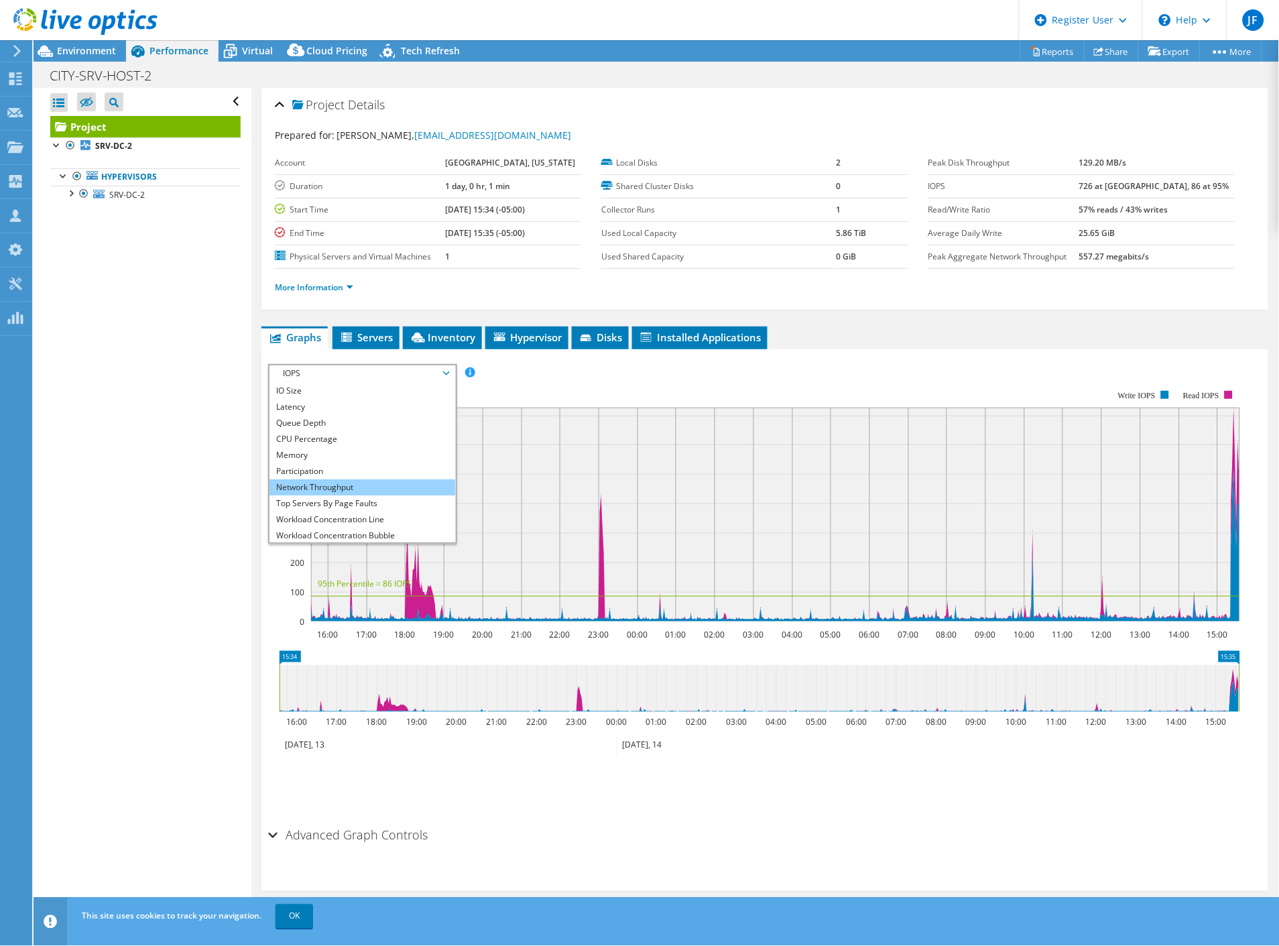
scroll to position [48, 0]
click at [390, 526] on li "All" at bounding box center [363, 534] width 186 height 16
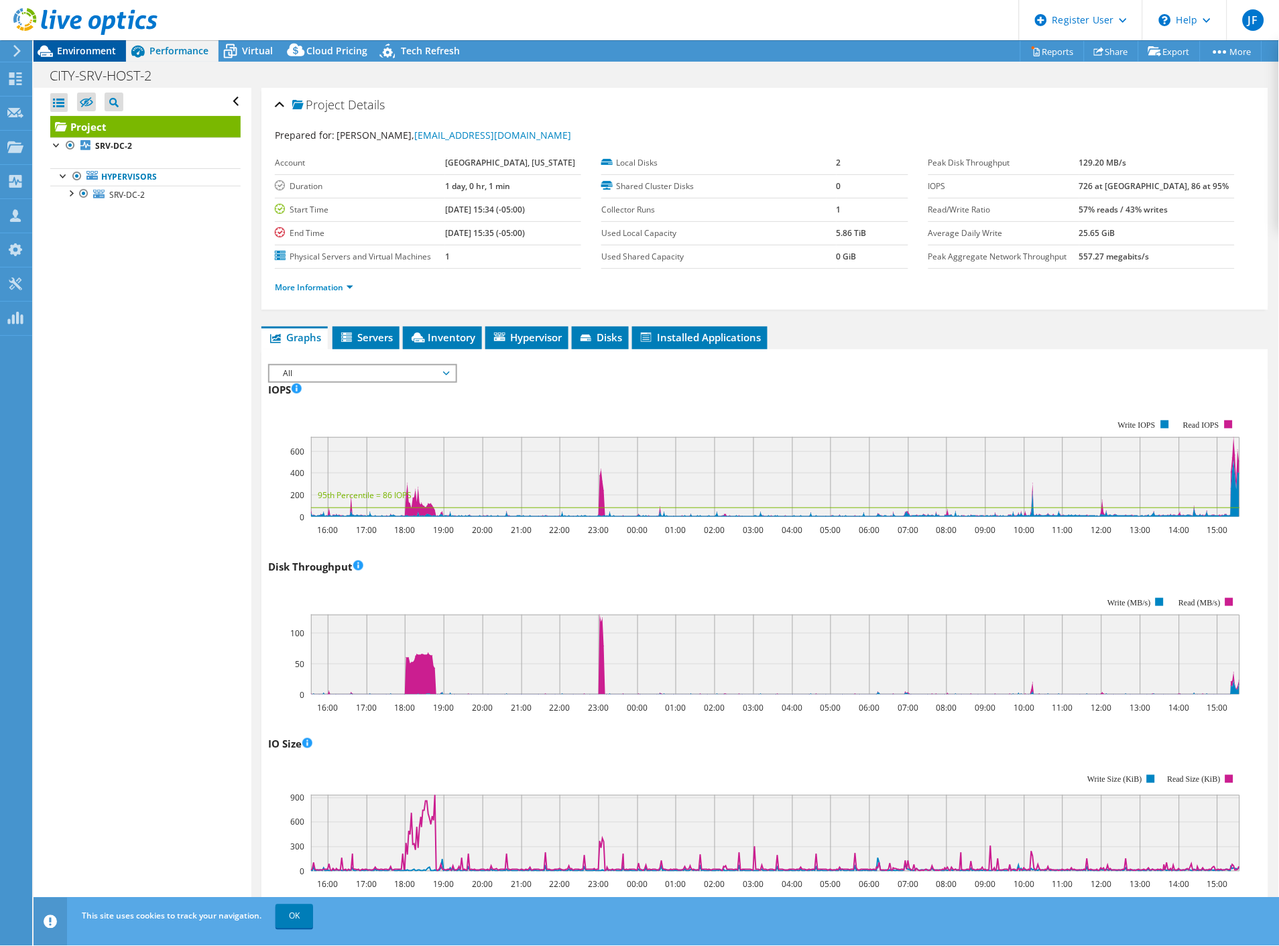
click at [93, 47] on span "Environment" at bounding box center [86, 50] width 59 height 13
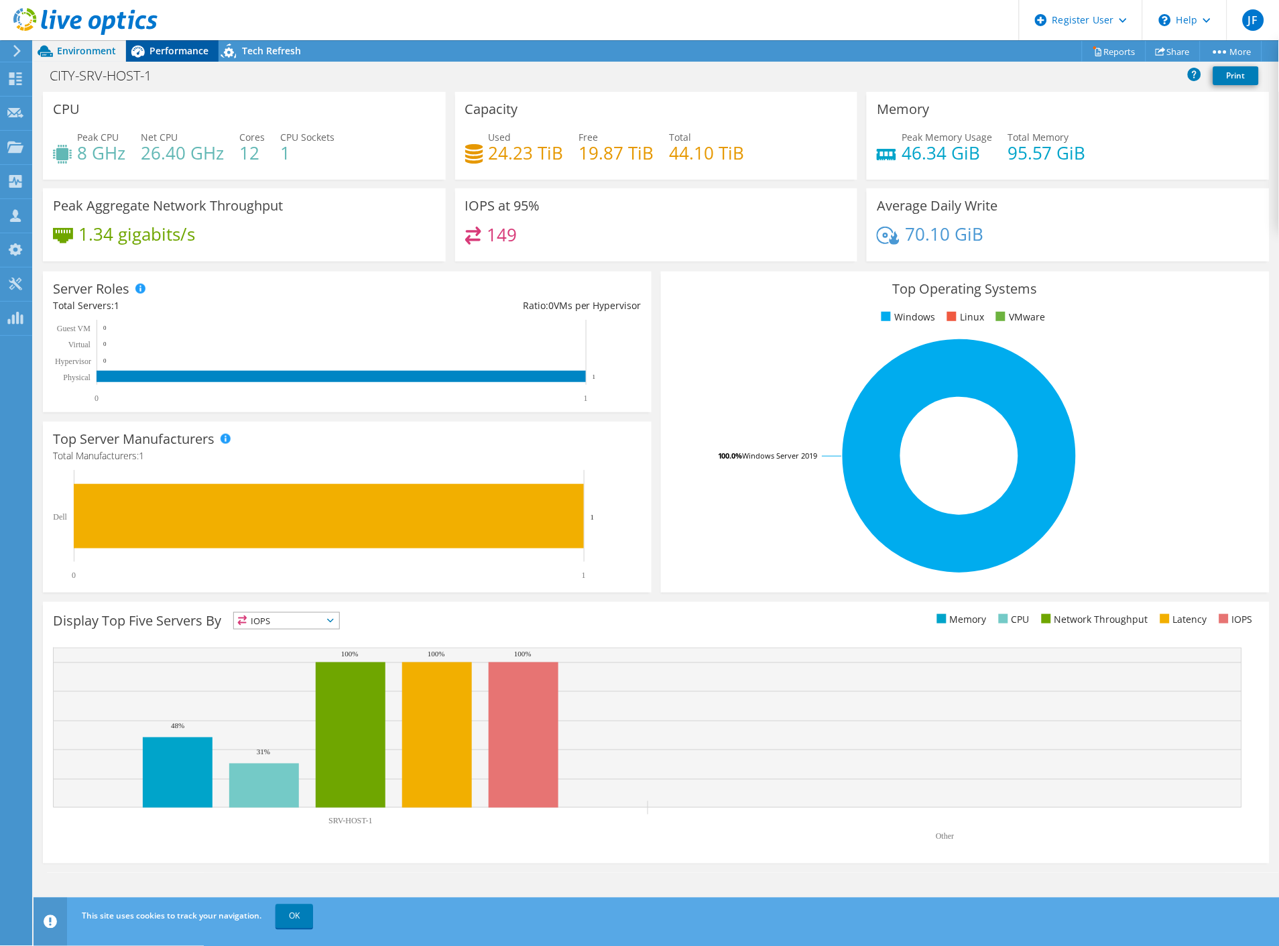
click at [170, 54] on span "Performance" at bounding box center [179, 50] width 59 height 13
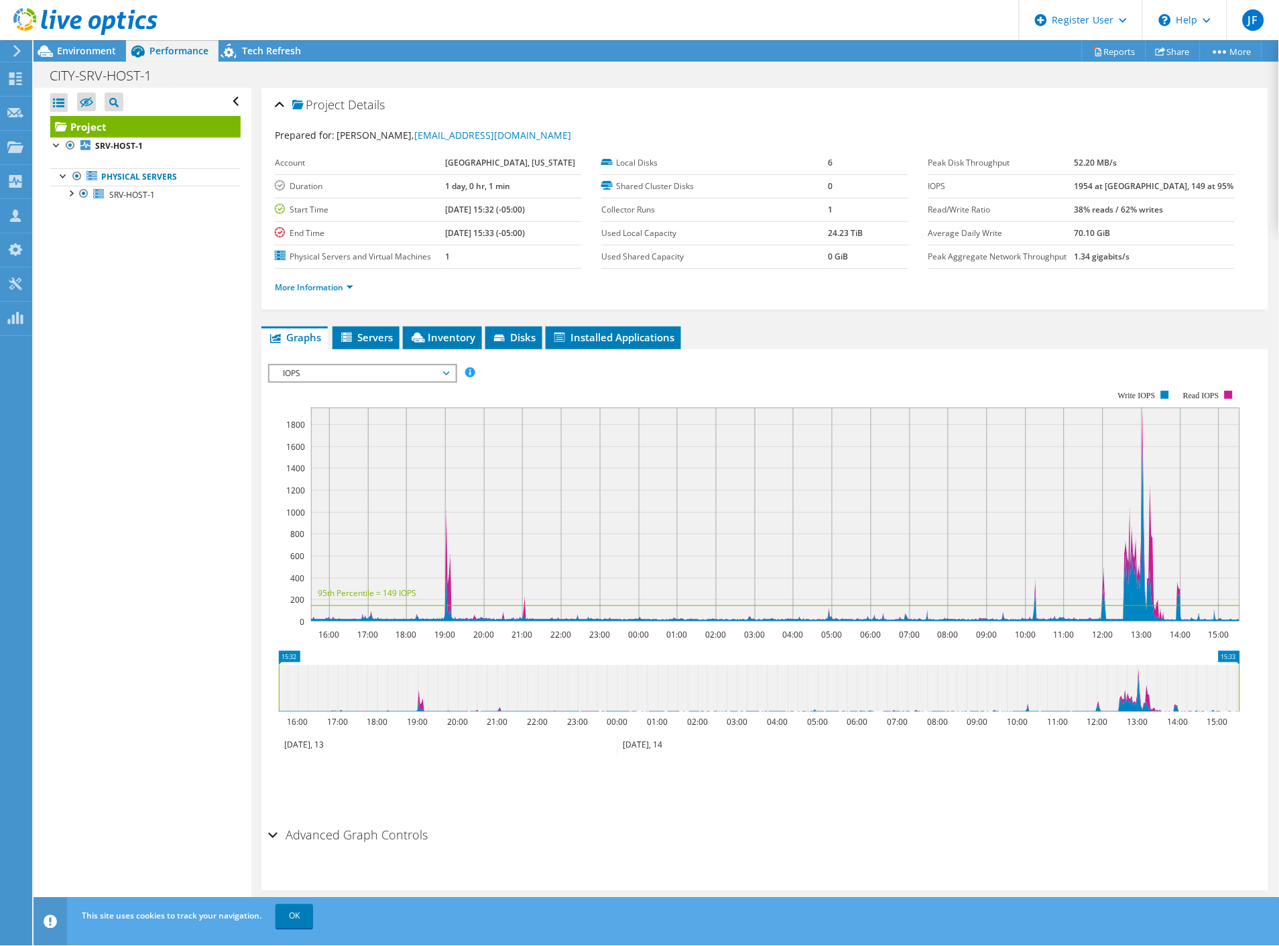
click at [361, 374] on span "IOPS" at bounding box center [362, 373] width 172 height 16
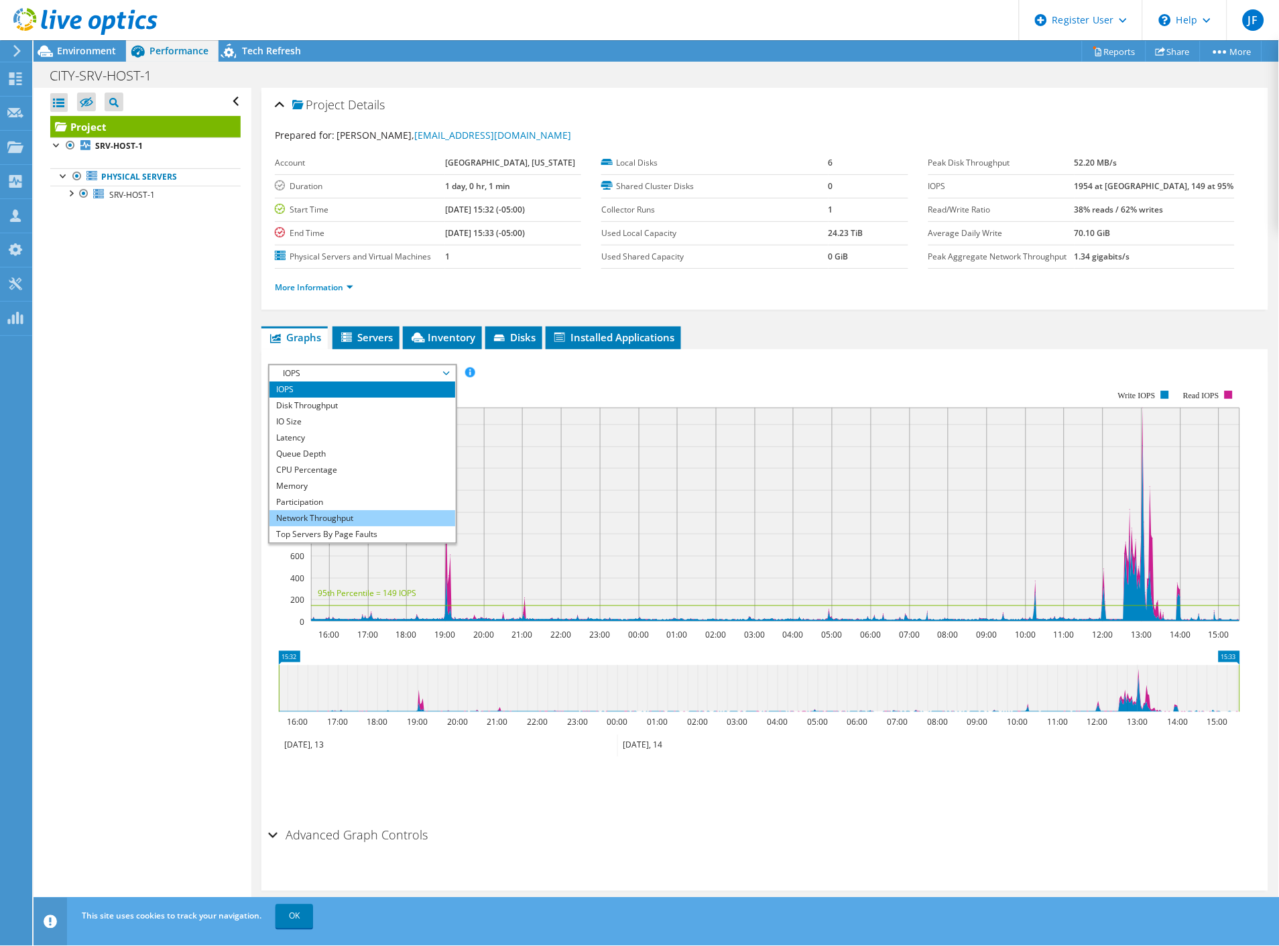
scroll to position [48, 0]
click at [360, 526] on li "All" at bounding box center [363, 534] width 186 height 16
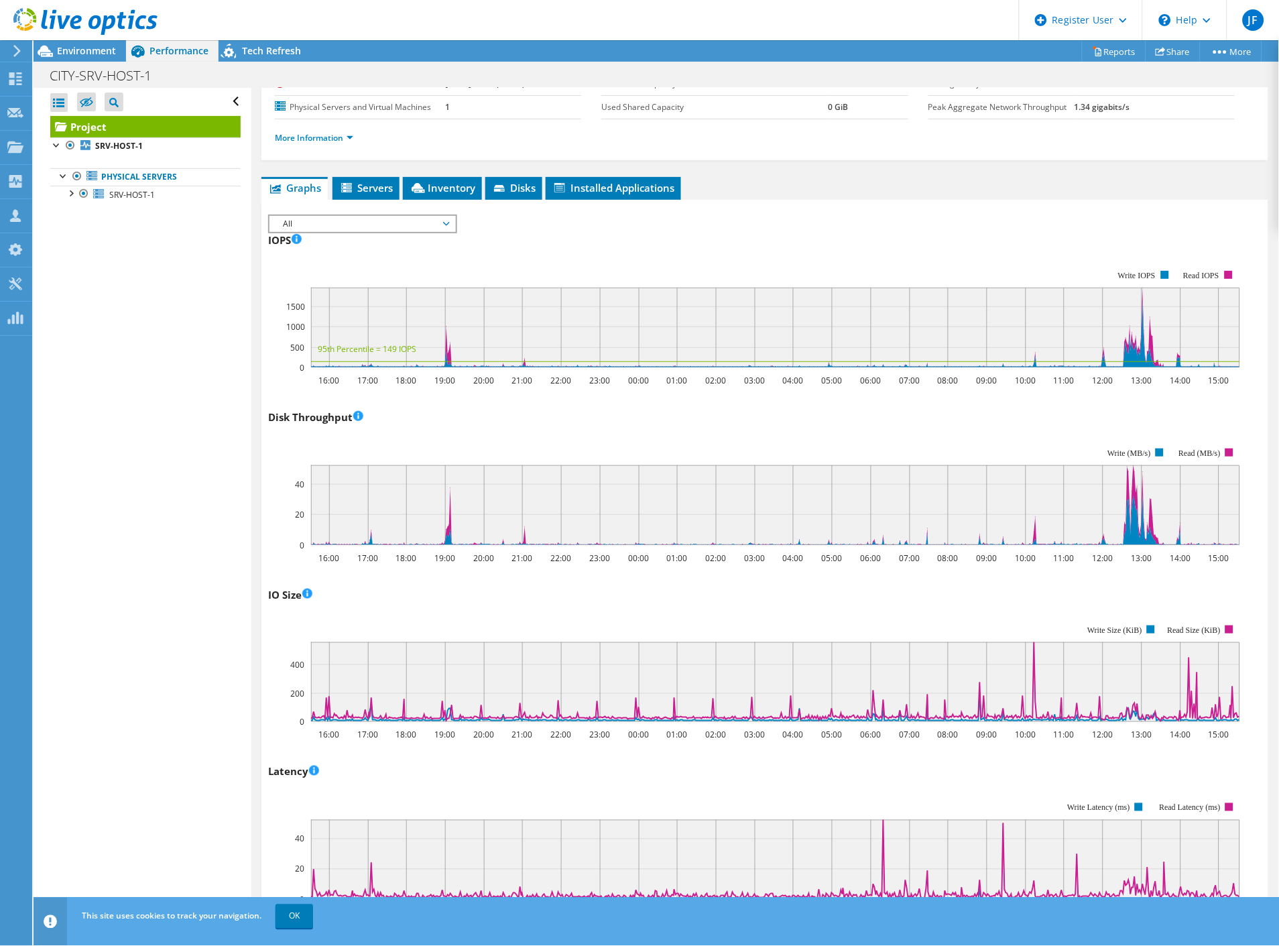
scroll to position [0, 0]
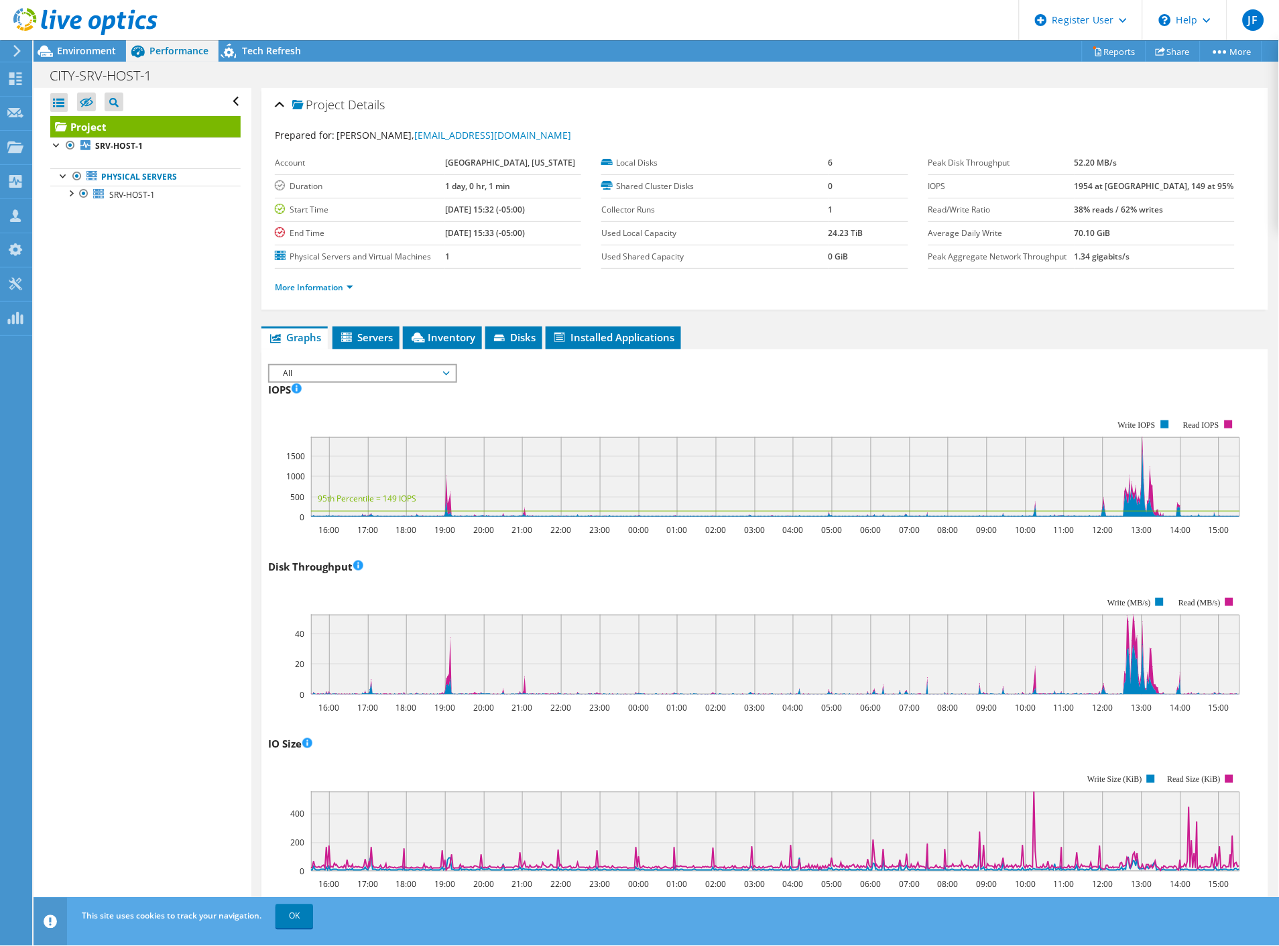
drag, startPoint x: 62, startPoint y: 43, endPoint x: 62, endPoint y: 34, distance: 8.7
click at [62, 43] on div at bounding box center [79, 22] width 158 height 45
drag, startPoint x: 68, startPoint y: 46, endPoint x: 60, endPoint y: 31, distance: 16.5
click at [68, 46] on span "Environment" at bounding box center [86, 50] width 59 height 13
